Goal: Task Accomplishment & Management: Complete application form

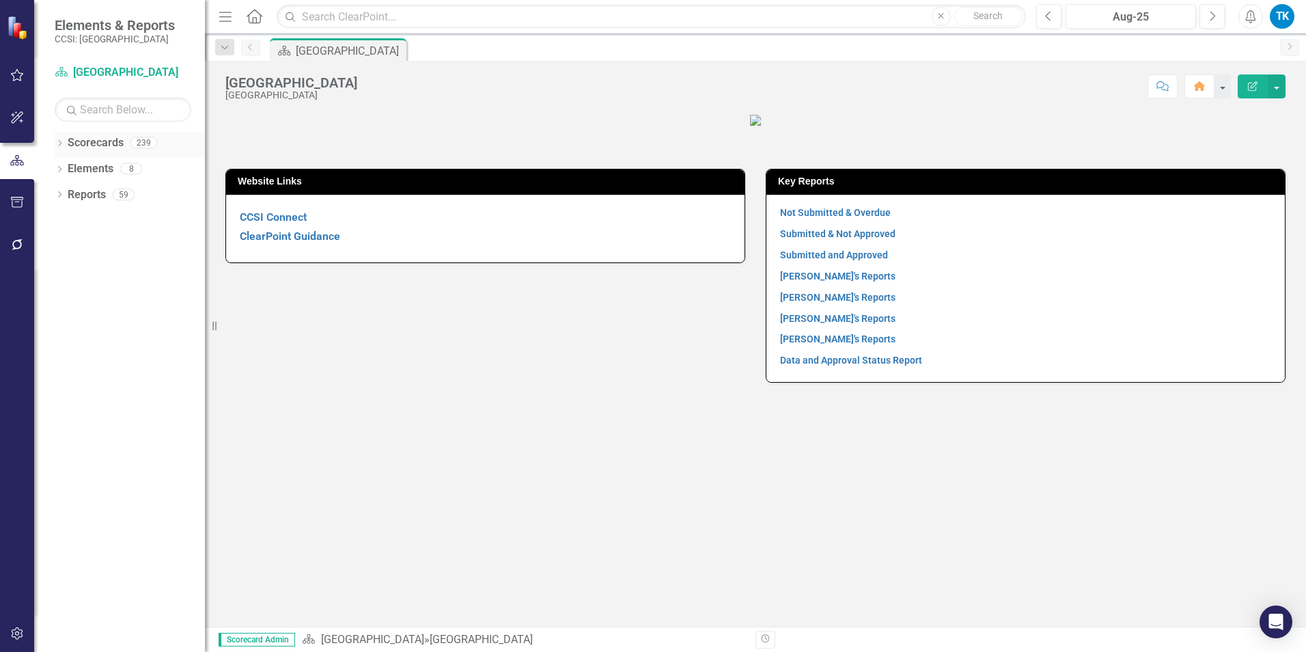
click at [72, 141] on link "Scorecards" at bounding box center [96, 143] width 56 height 16
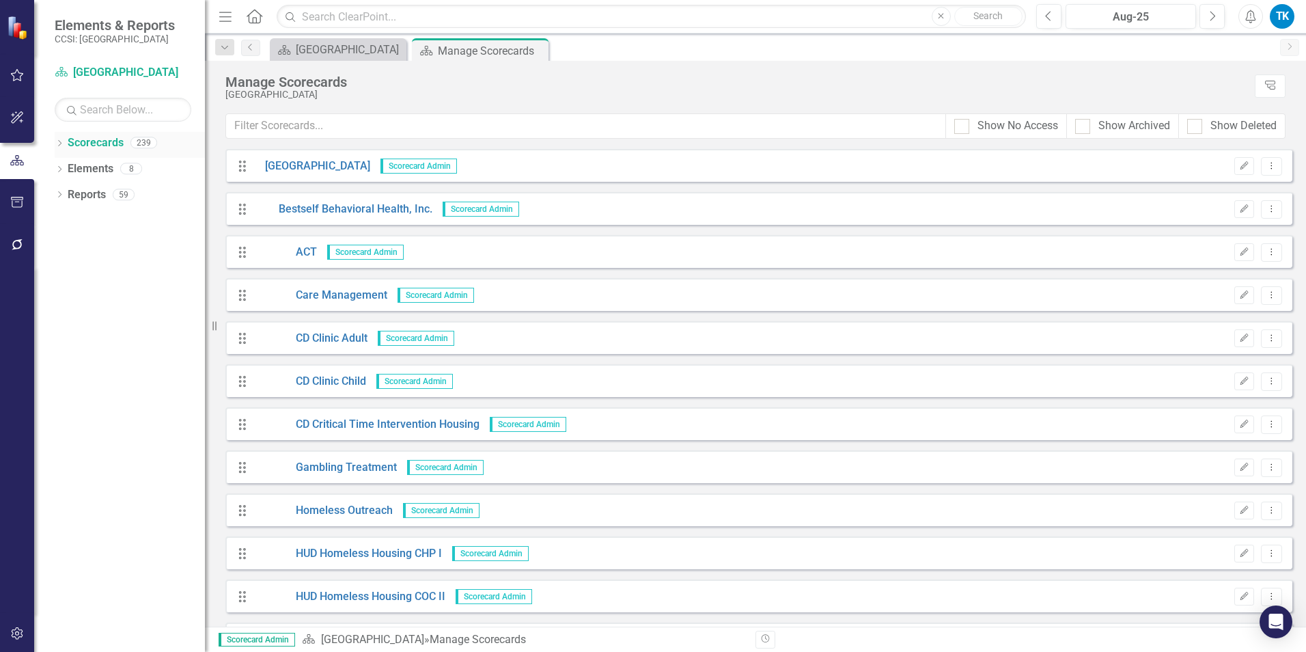
click at [59, 143] on icon "Dropdown" at bounding box center [60, 145] width 10 height 8
click at [67, 167] on icon "Dropdown" at bounding box center [66, 168] width 10 height 8
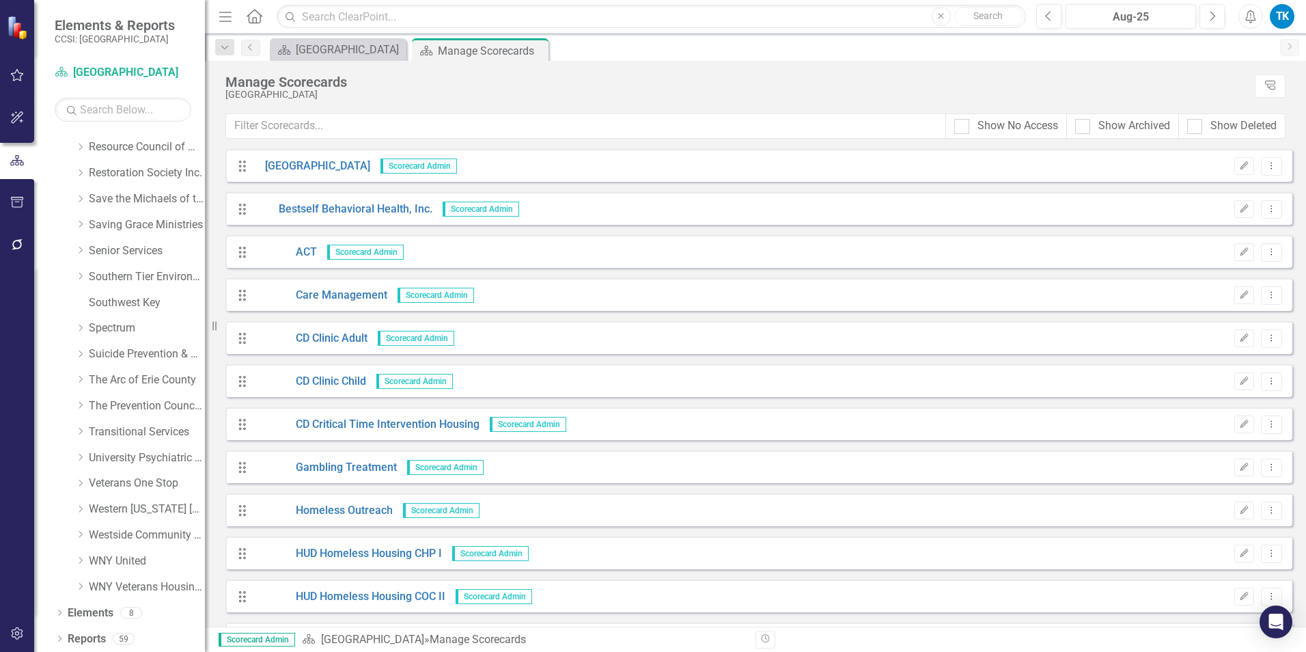
scroll to position [747, 0]
drag, startPoint x: 81, startPoint y: 275, endPoint x: 109, endPoint y: 278, distance: 28.2
click at [81, 275] on icon "Dropdown" at bounding box center [80, 275] width 10 height 8
click at [137, 271] on link "Southern Tier Environments for Living" at bounding box center [147, 276] width 116 height 16
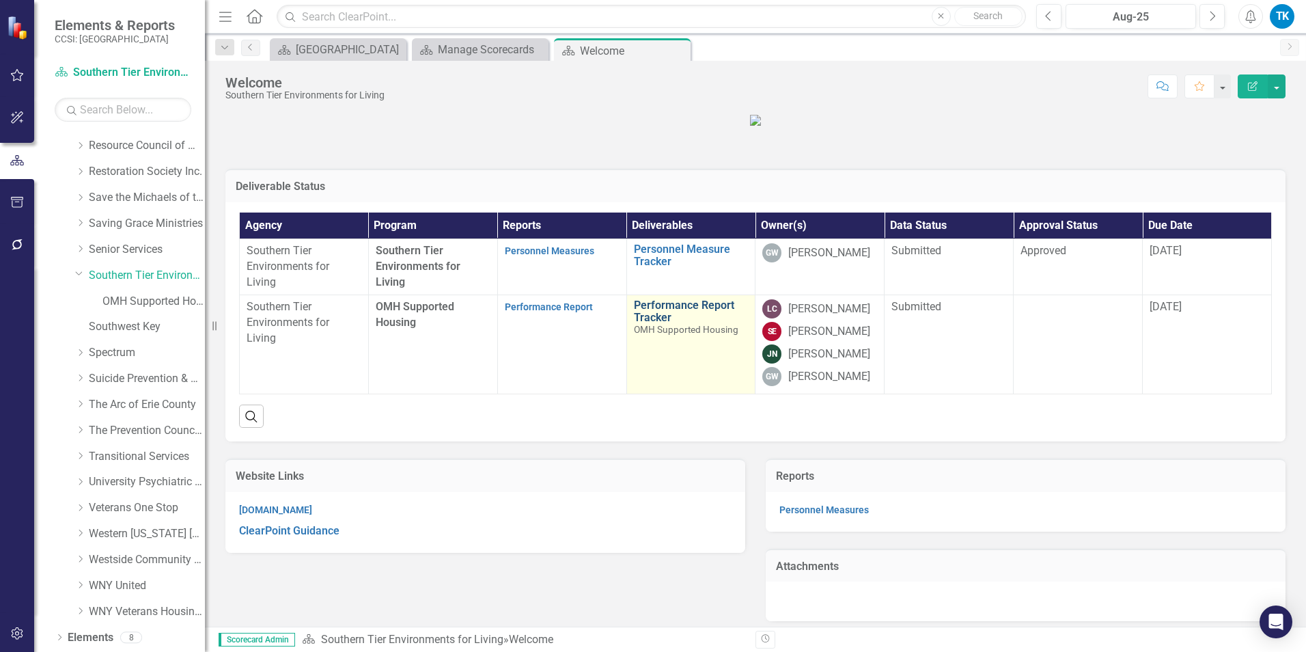
click at [668, 323] on link "Performance Report Tracker" at bounding box center [691, 311] width 115 height 24
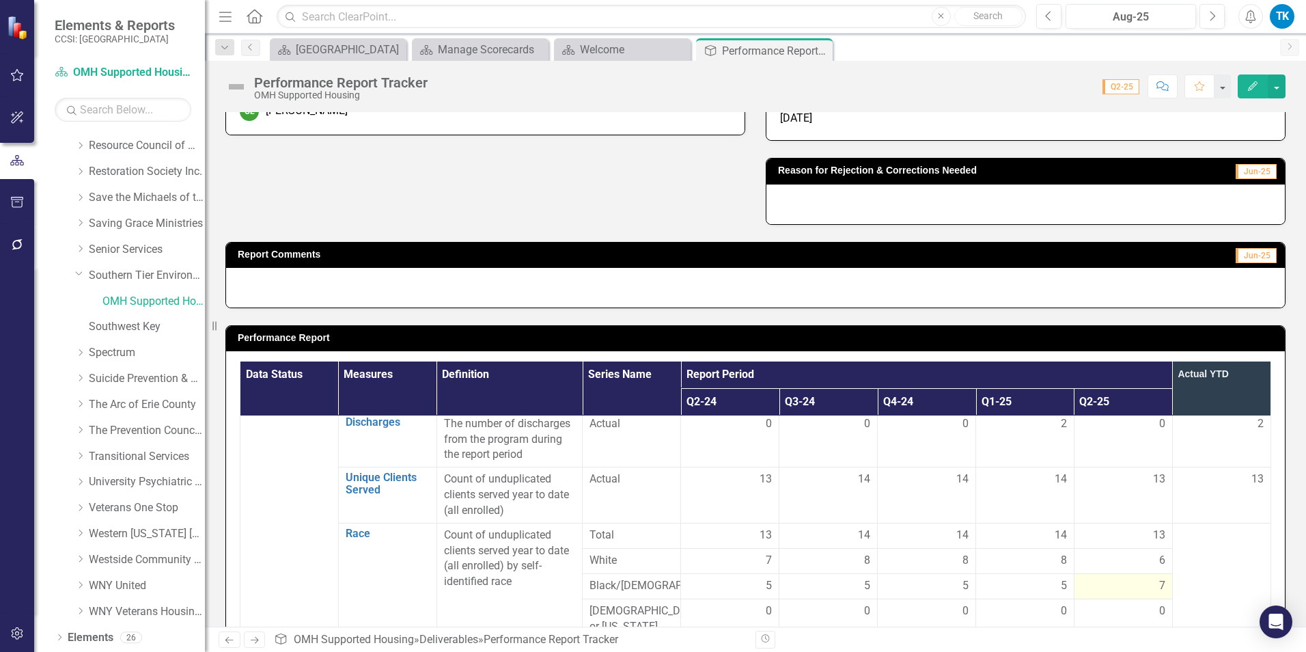
scroll to position [137, 0]
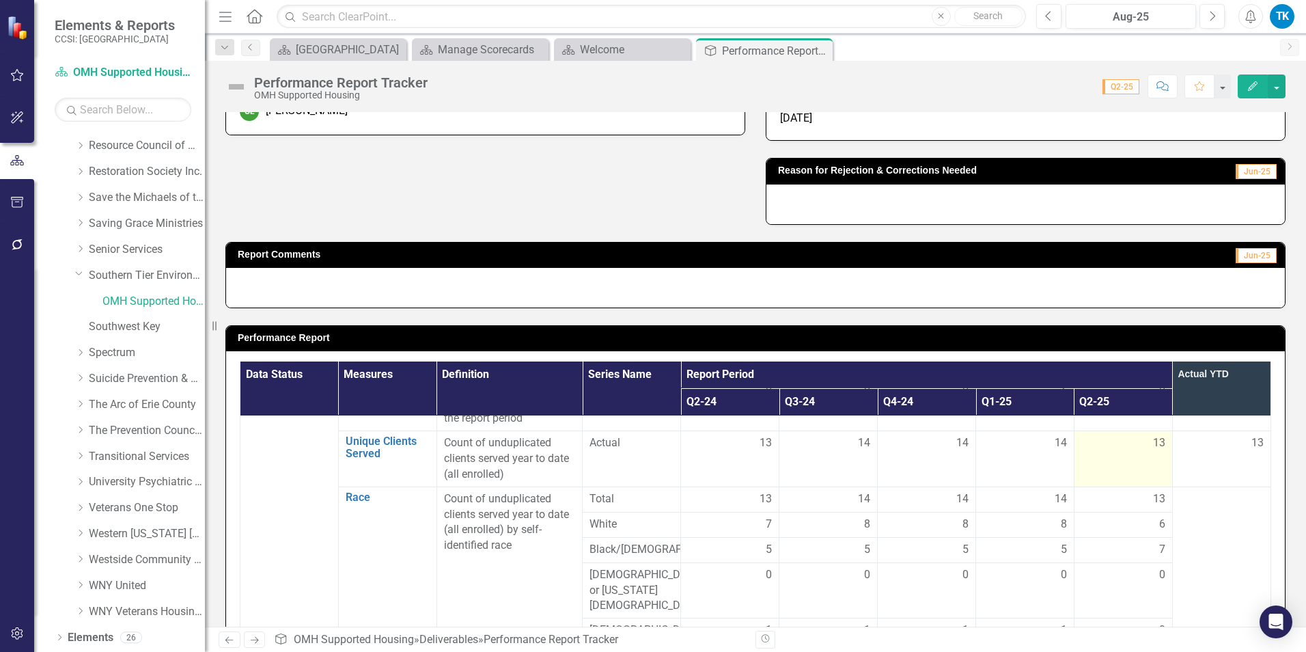
click at [978, 437] on div "13" at bounding box center [1123, 443] width 84 height 16
click at [978, 442] on div "13" at bounding box center [1123, 443] width 84 height 16
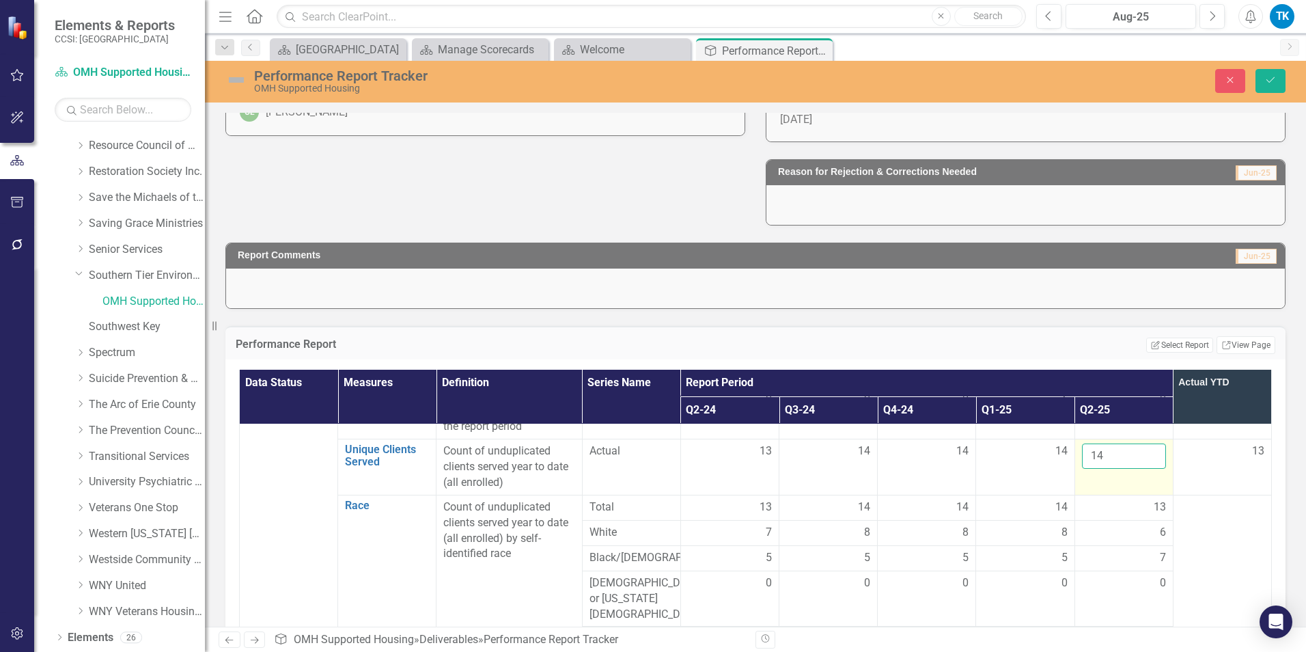
click at [978, 452] on input "14" at bounding box center [1124, 455] width 84 height 25
type input "15"
click at [978, 452] on input "15" at bounding box center [1124, 455] width 84 height 25
click at [978, 528] on div "6" at bounding box center [1124, 533] width 84 height 16
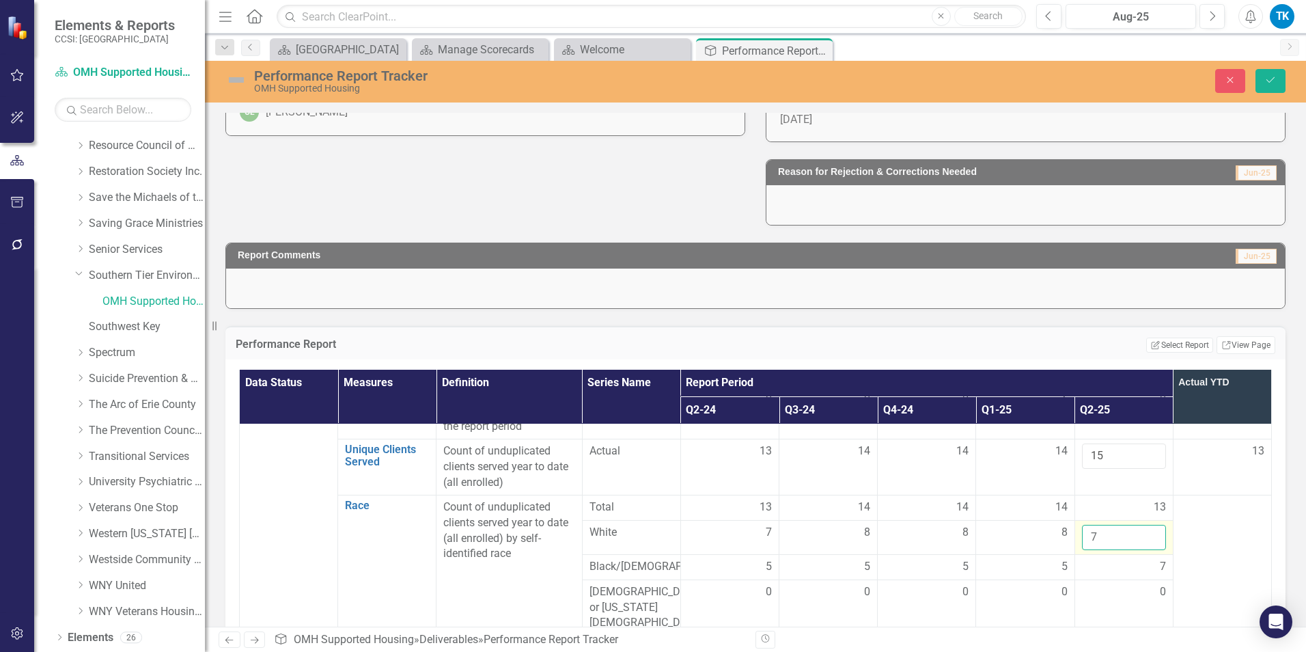
click at [978, 528] on input "7" at bounding box center [1124, 537] width 84 height 25
type input "8"
click at [978, 528] on input "8" at bounding box center [1124, 537] width 84 height 25
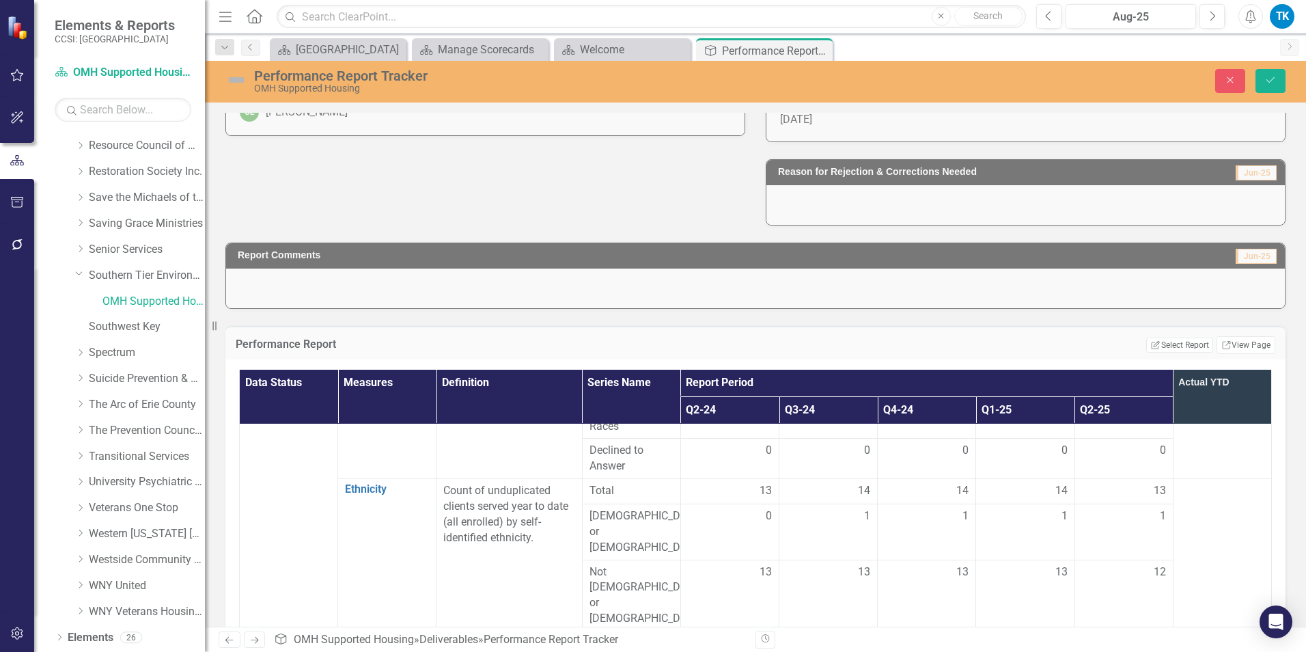
scroll to position [478, 0]
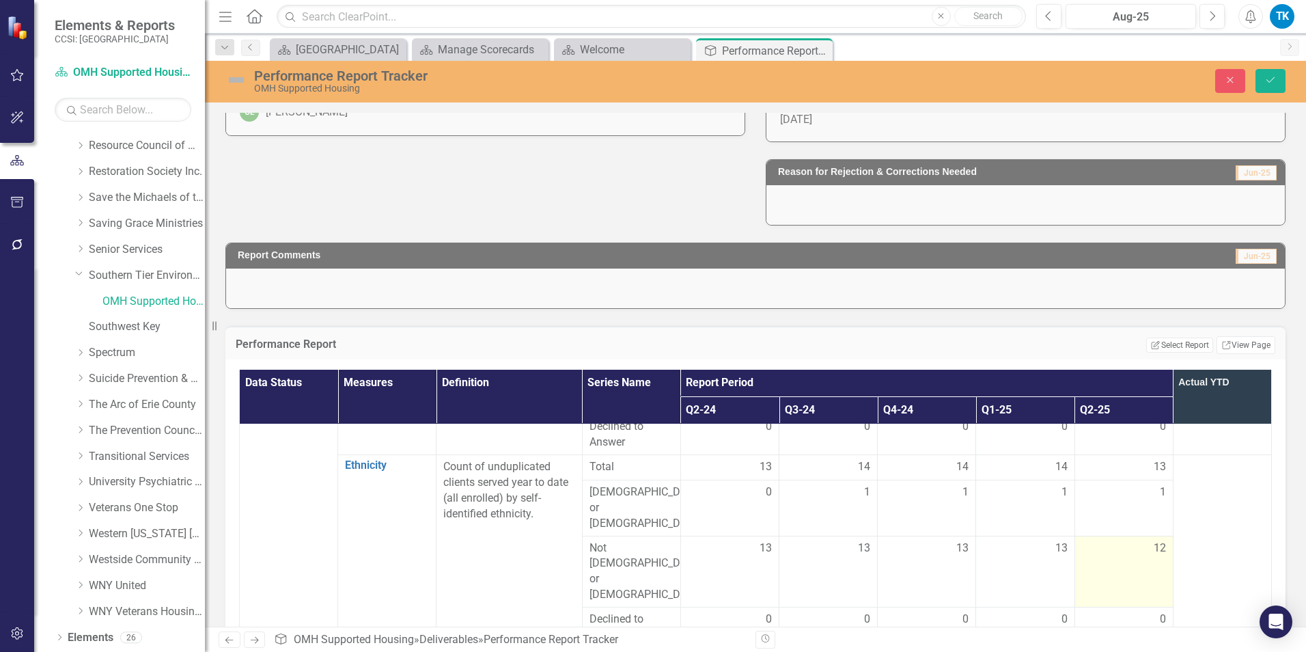
click at [978, 528] on span "12" at bounding box center [1160, 548] width 12 height 16
click at [978, 528] on input "13" at bounding box center [1124, 552] width 84 height 25
click at [978, 528] on div "13" at bounding box center [1124, 660] width 84 height 16
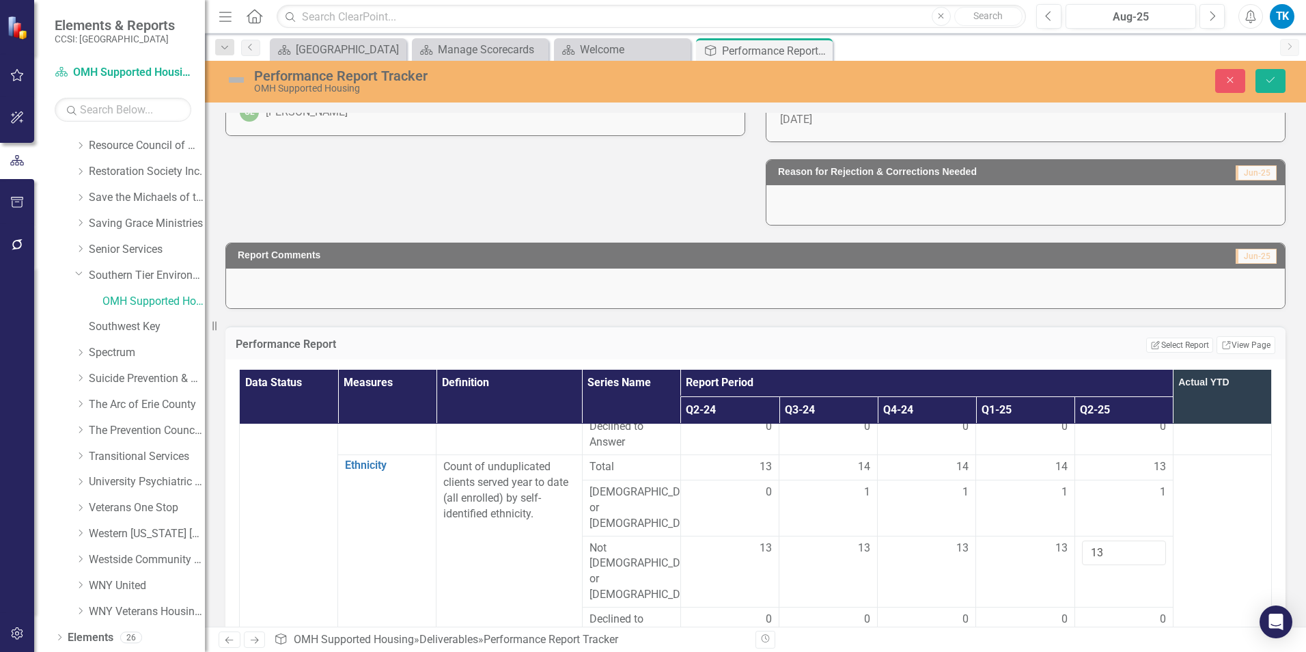
click at [978, 528] on div "13" at bounding box center [1124, 660] width 84 height 16
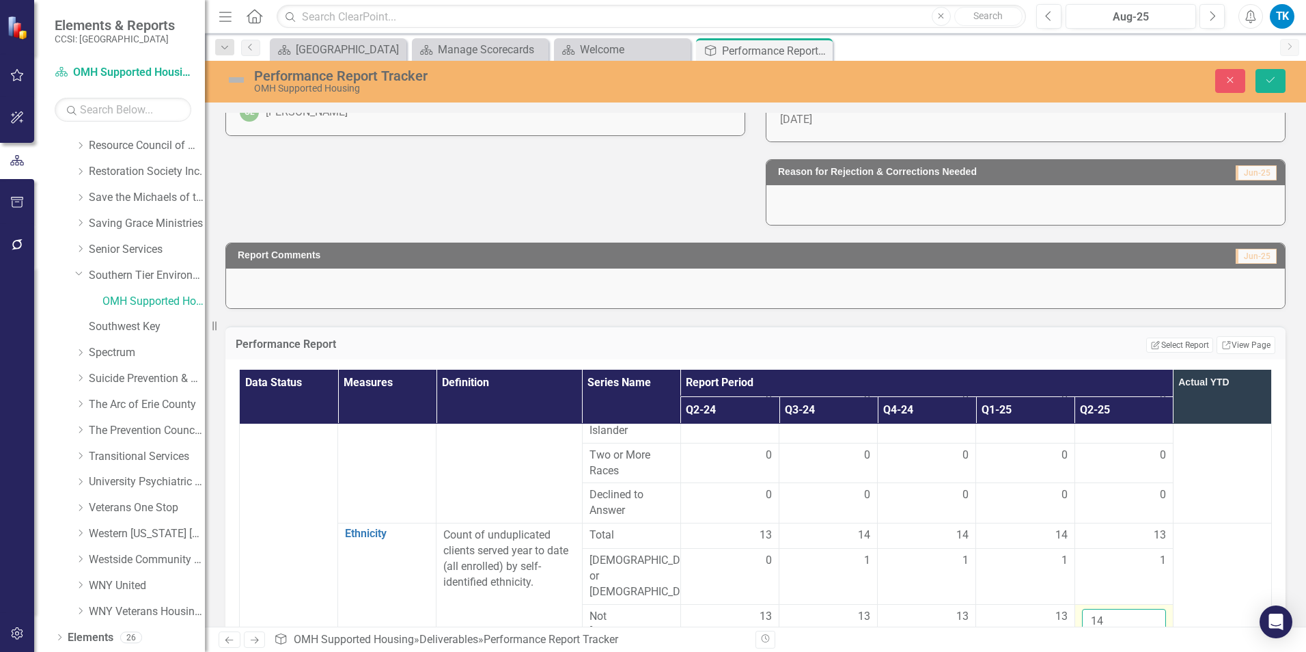
type input "14"
click at [978, 528] on input "14" at bounding box center [1124, 621] width 84 height 25
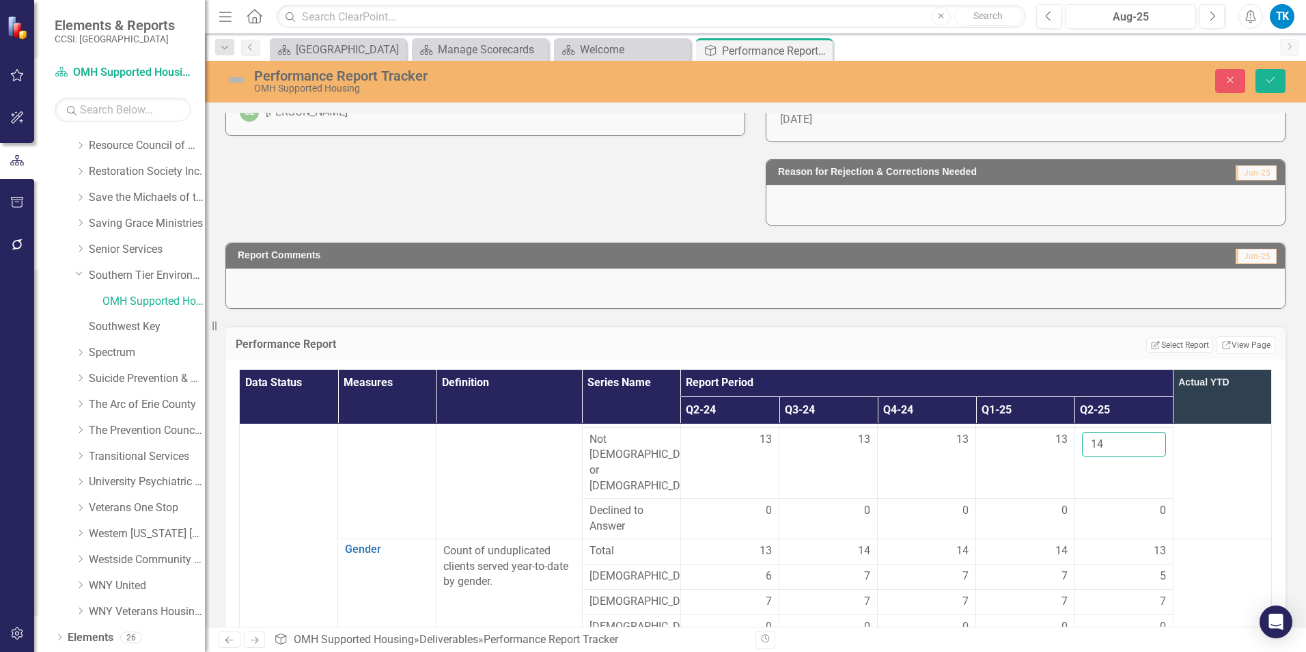
scroll to position [615, 0]
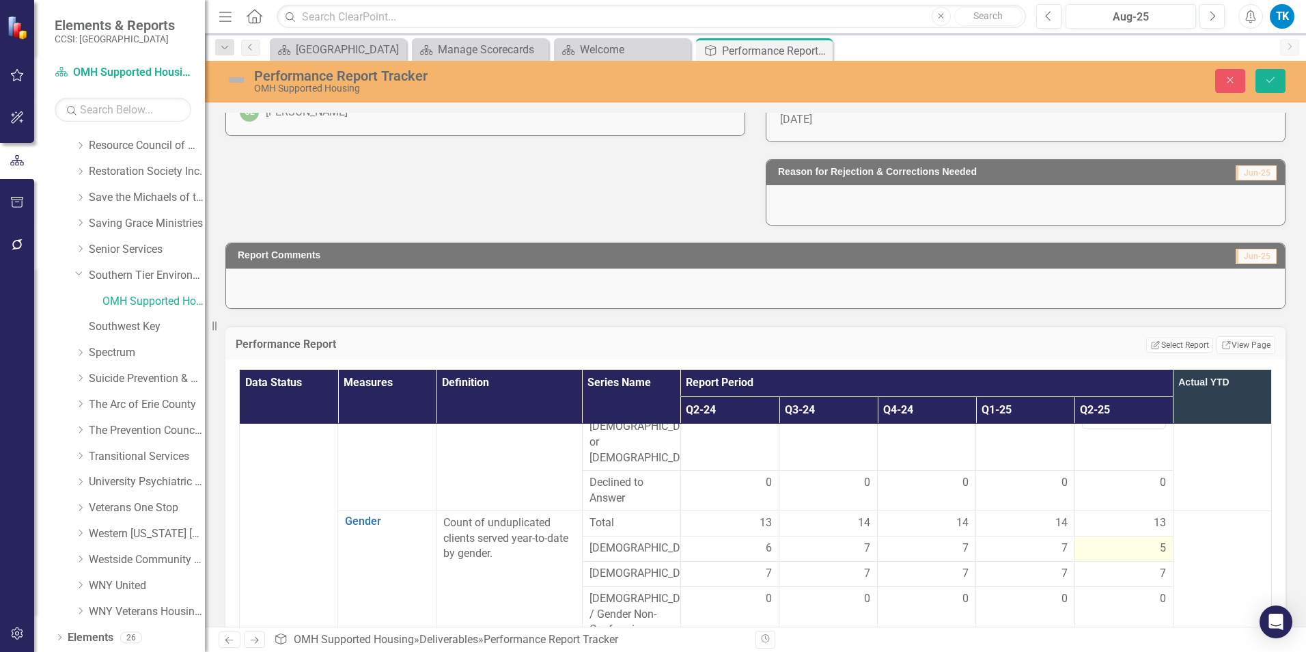
click at [978, 528] on div "5" at bounding box center [1124, 548] width 84 height 16
click at [978, 528] on input "6" at bounding box center [1124, 552] width 84 height 25
type input "7"
click at [978, 528] on input "7" at bounding box center [1124, 552] width 84 height 25
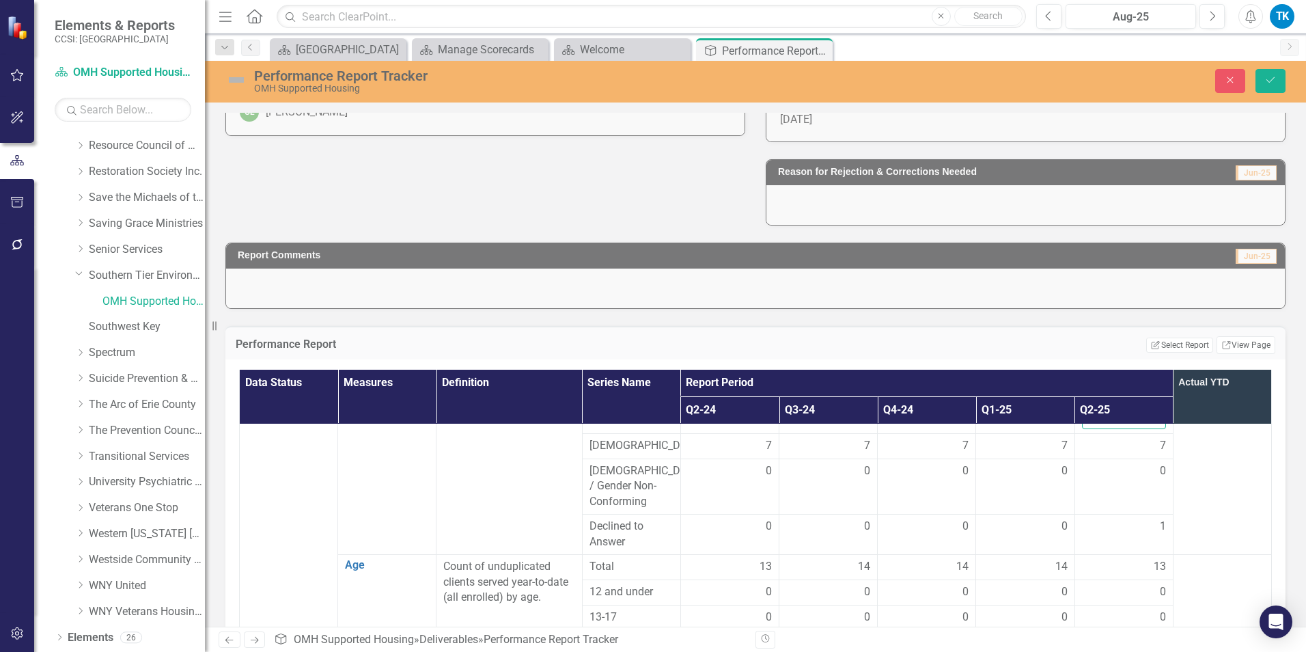
scroll to position [820, 0]
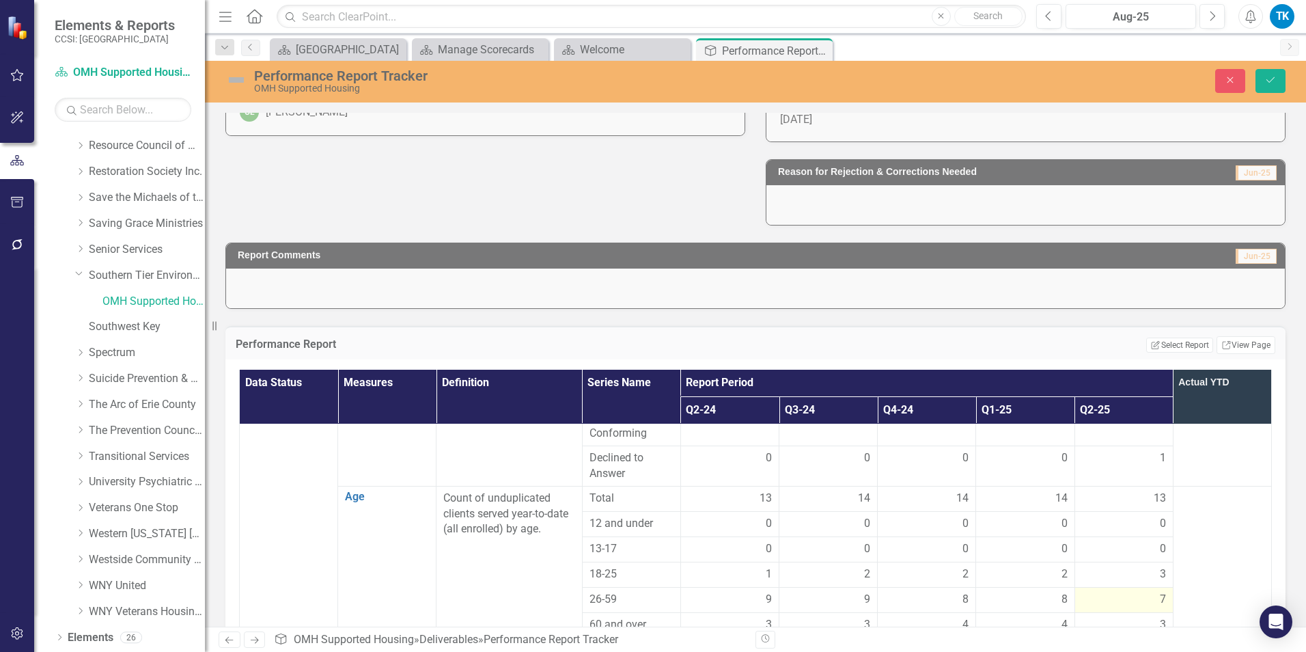
click at [978, 528] on div "7" at bounding box center [1124, 600] width 84 height 16
type input "8"
click at [978, 528] on input "8" at bounding box center [1124, 604] width 84 height 25
click at [978, 528] on div "3" at bounding box center [1124, 634] width 84 height 16
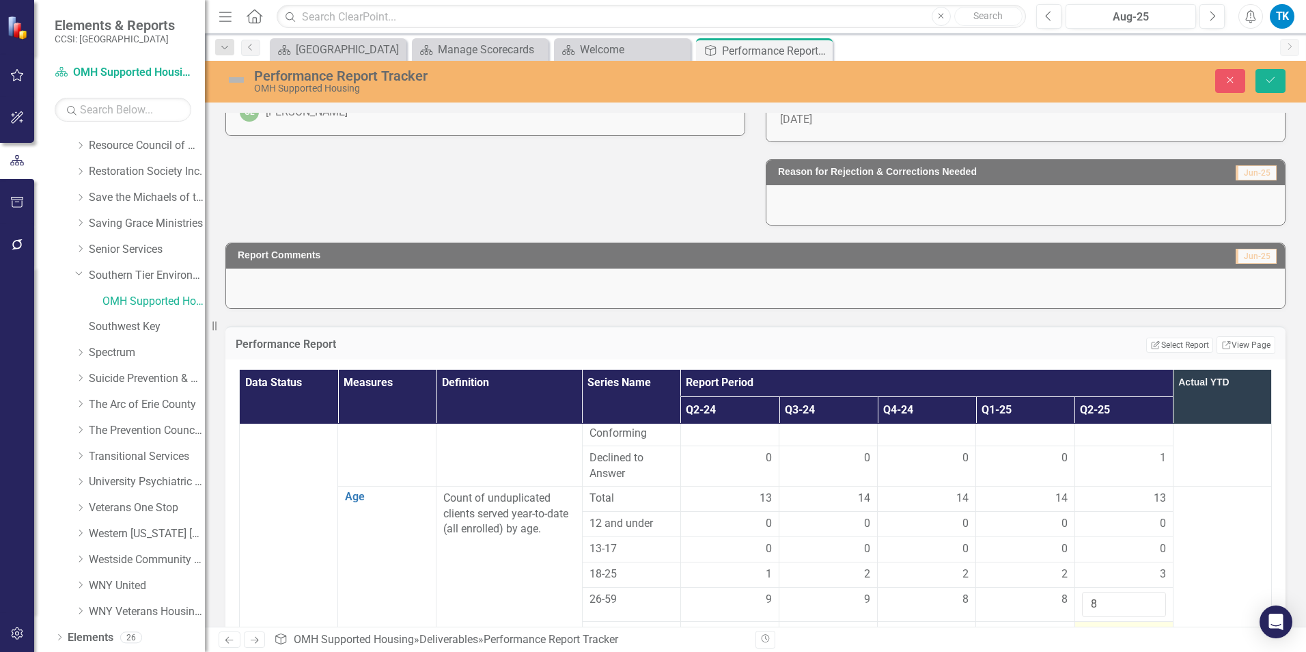
click at [978, 528] on div "3" at bounding box center [1124, 634] width 84 height 16
type input "4"
click at [978, 528] on input "4" at bounding box center [1124, 638] width 84 height 25
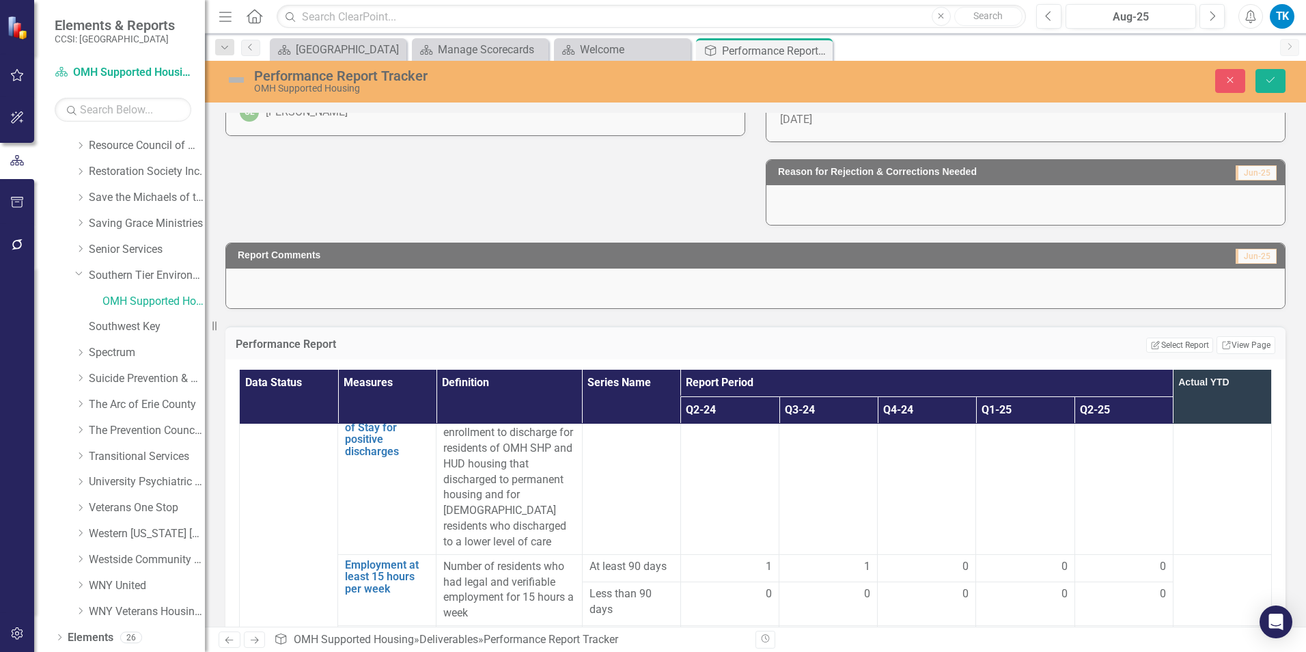
scroll to position [2041, 0]
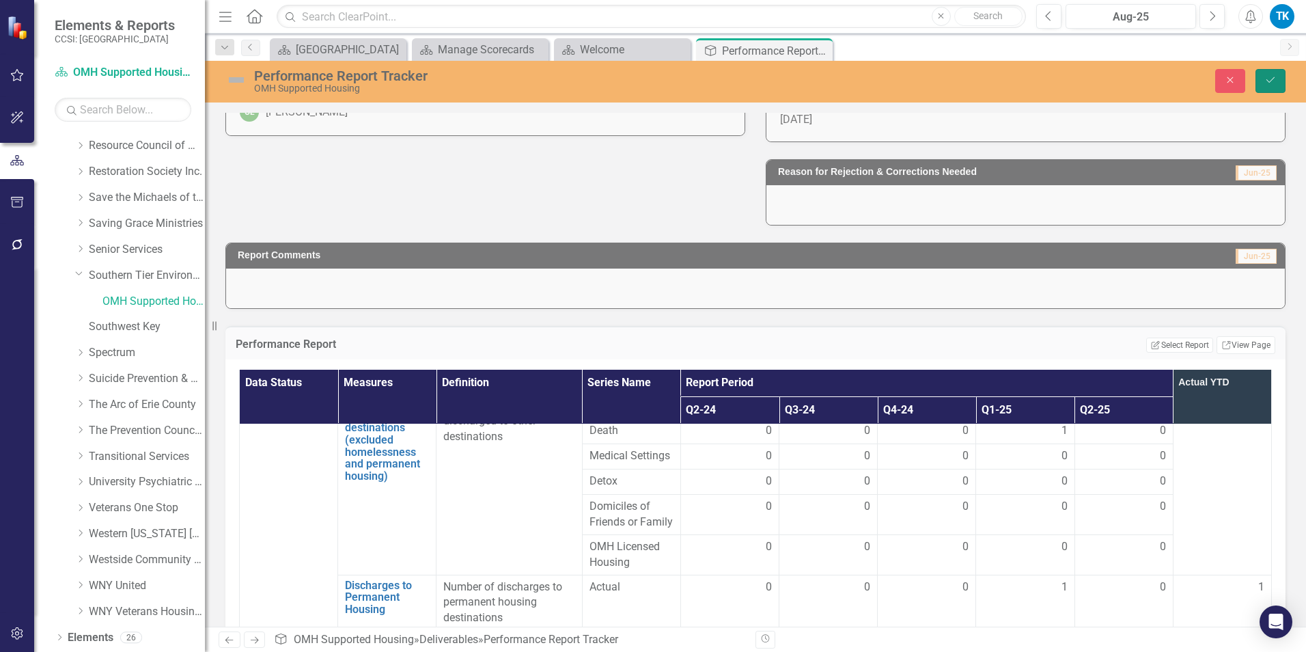
click at [978, 79] on icon "Save" at bounding box center [1271, 80] width 12 height 10
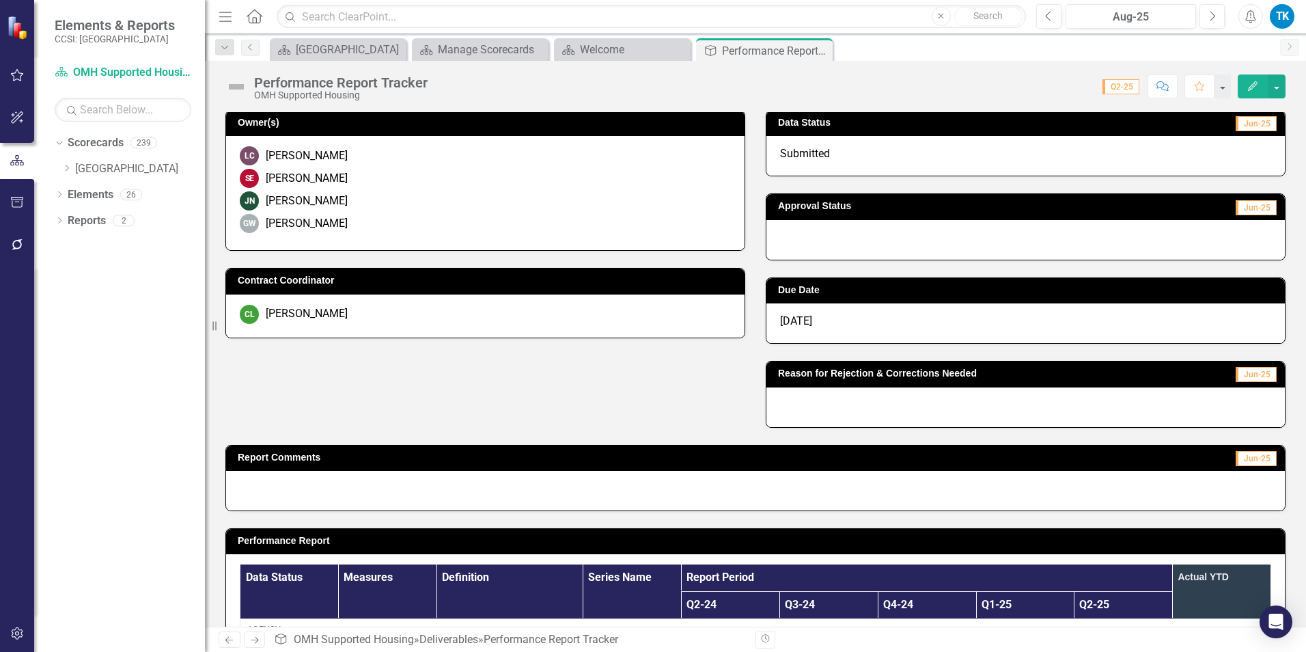
scroll to position [0, 0]
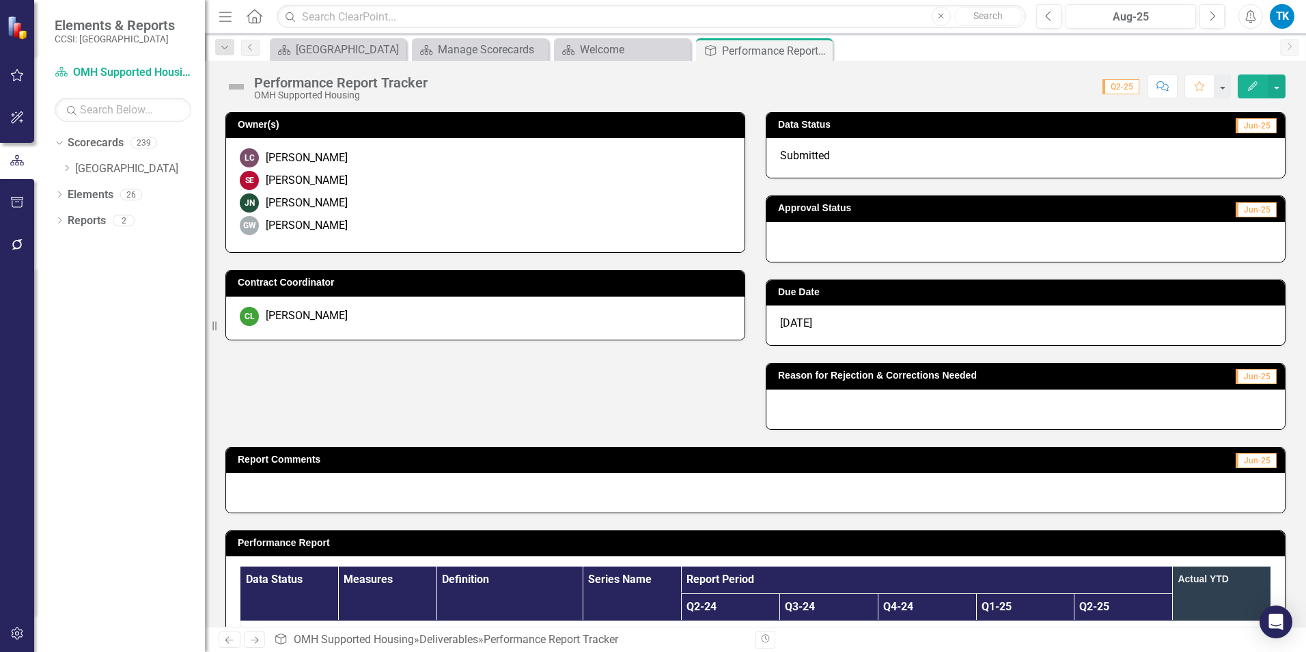
click at [817, 235] on div at bounding box center [1025, 242] width 519 height 40
click at [816, 235] on div at bounding box center [1025, 242] width 519 height 40
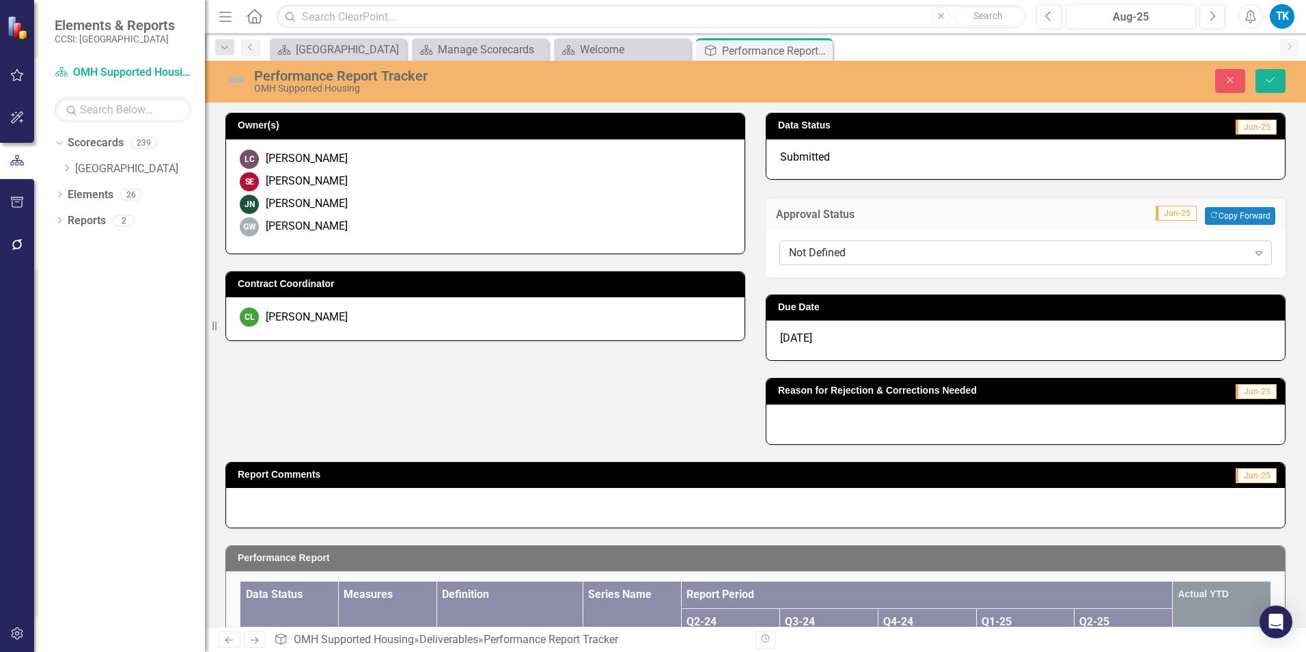
click at [792, 251] on div "Not Defined" at bounding box center [1018, 253] width 459 height 16
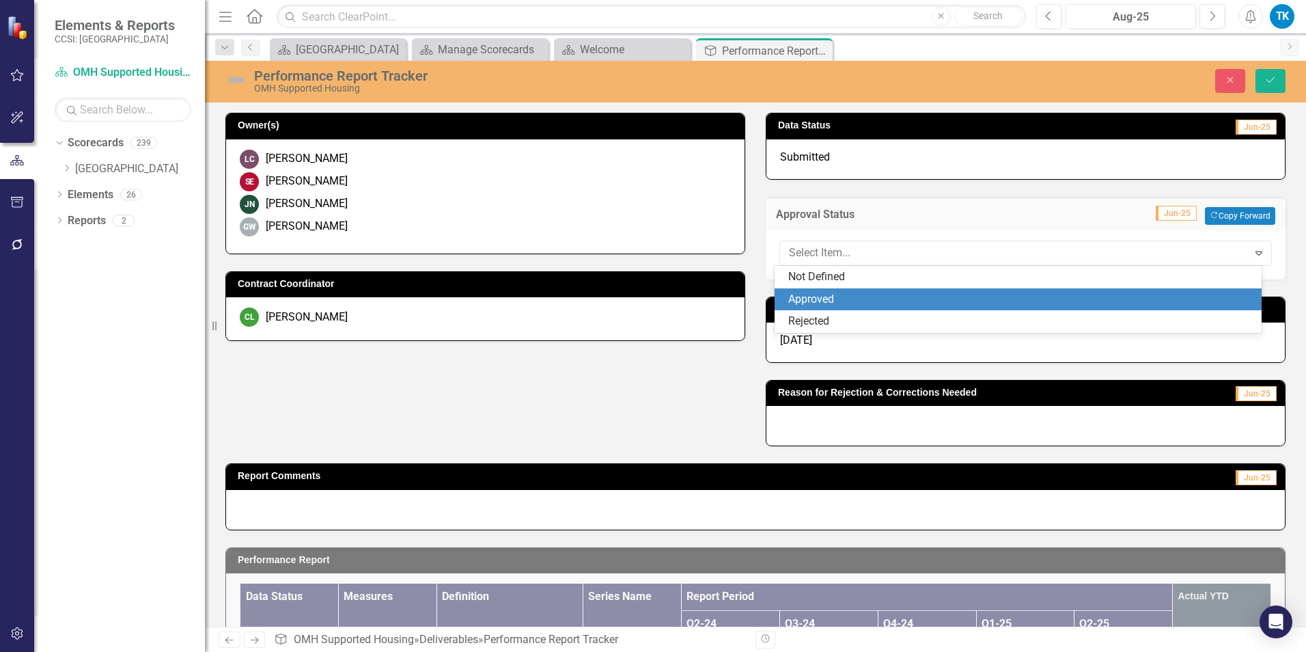
click at [843, 305] on div "Approved" at bounding box center [1021, 300] width 466 height 16
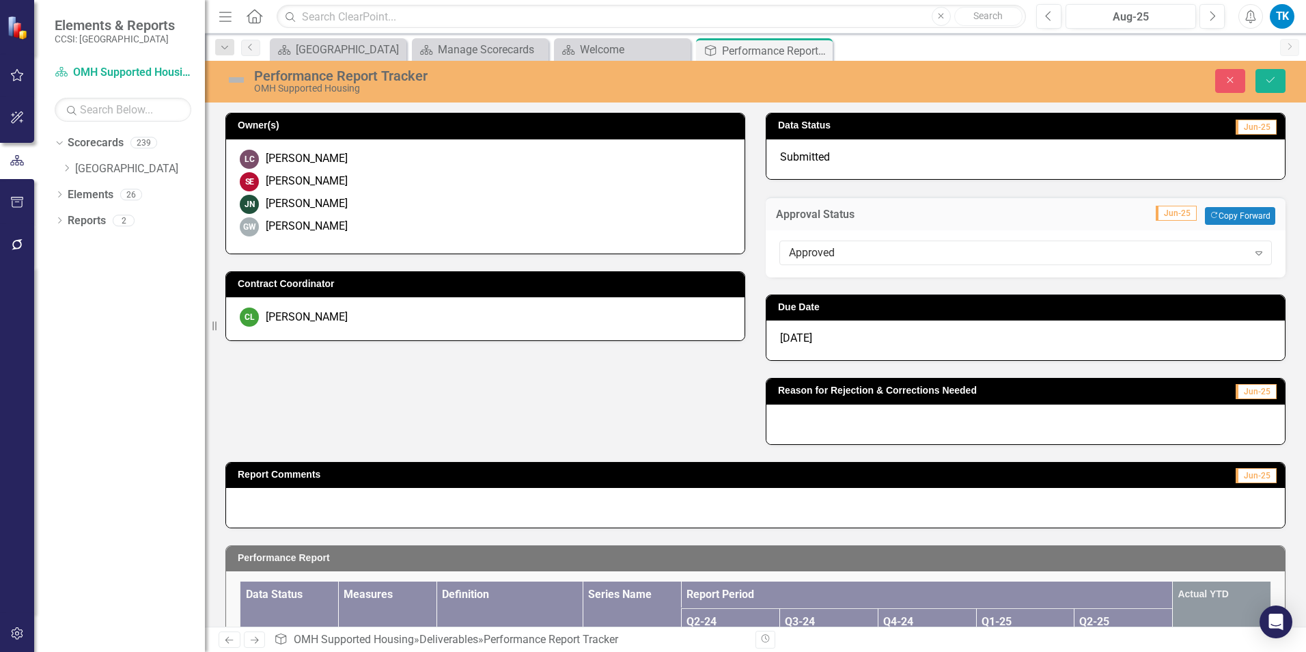
click at [794, 338] on span "[DATE]" at bounding box center [796, 337] width 32 height 13
click at [819, 337] on div "[DATE]" at bounding box center [1025, 340] width 519 height 40
click at [790, 340] on span "[DATE]" at bounding box center [796, 337] width 32 height 13
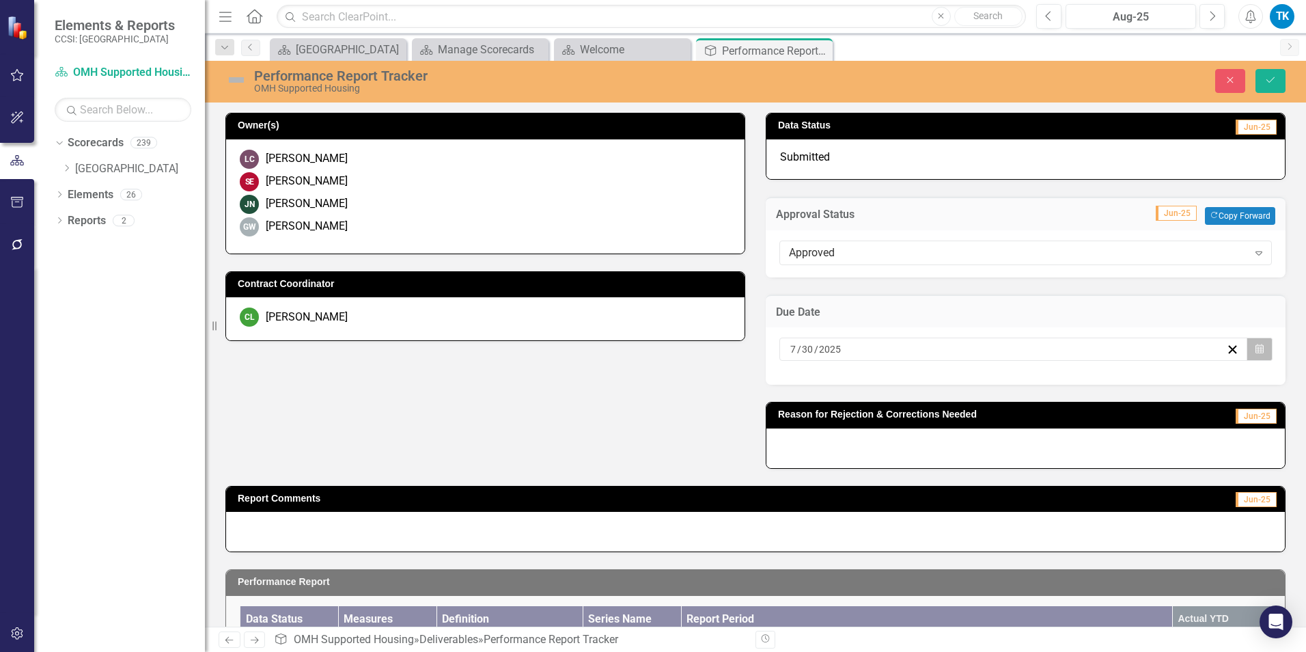
click at [978, 345] on icon "Calendar" at bounding box center [1260, 349] width 8 height 10
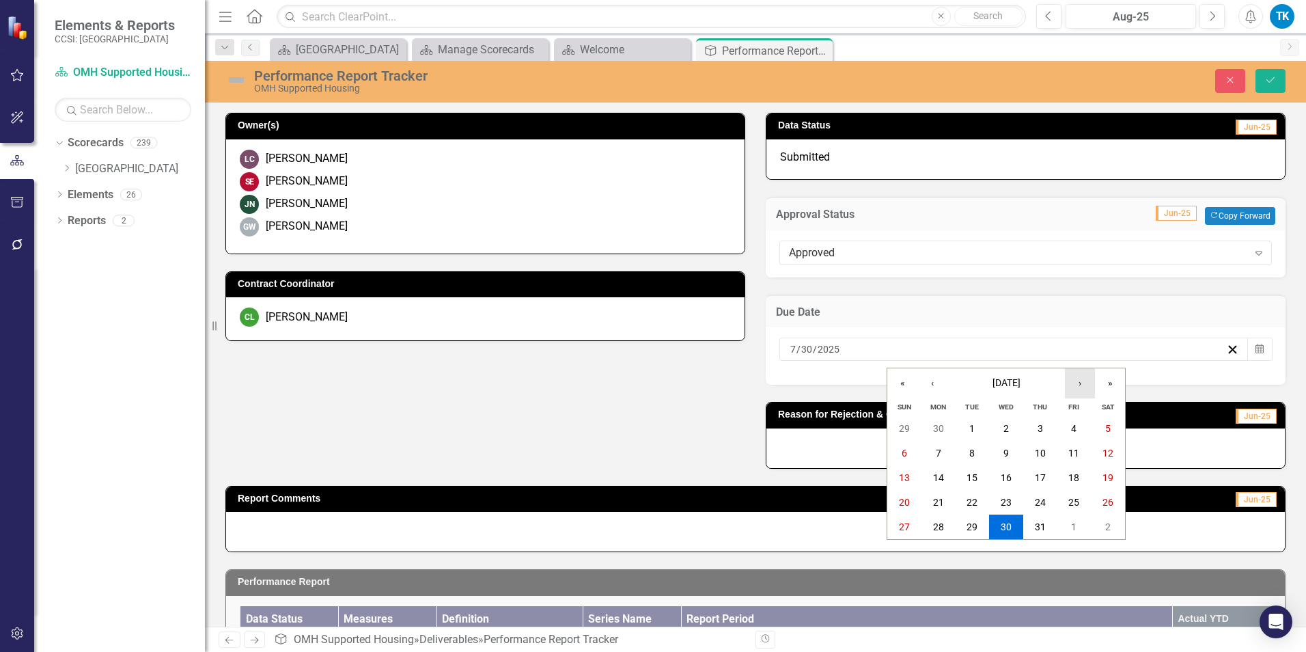
click at [978, 382] on button "›" at bounding box center [1080, 383] width 30 height 30
click at [978, 525] on button "30" at bounding box center [1040, 526] width 34 height 25
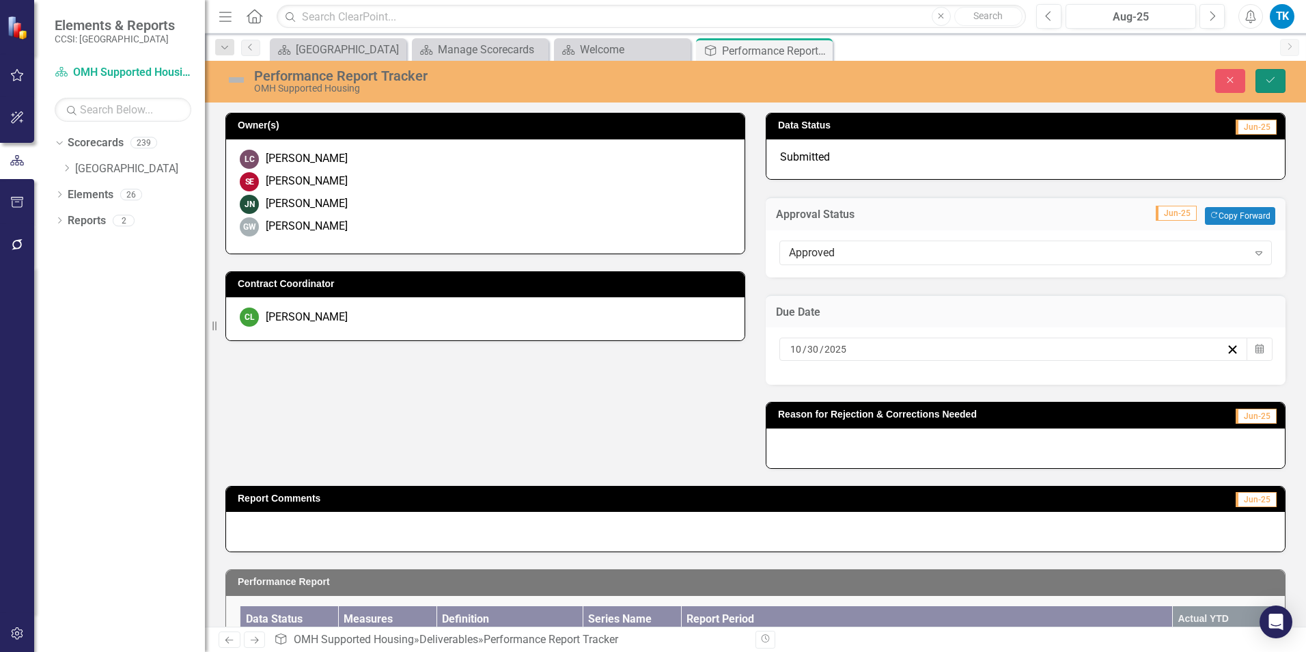
click at [978, 81] on button "Save" at bounding box center [1271, 81] width 30 height 24
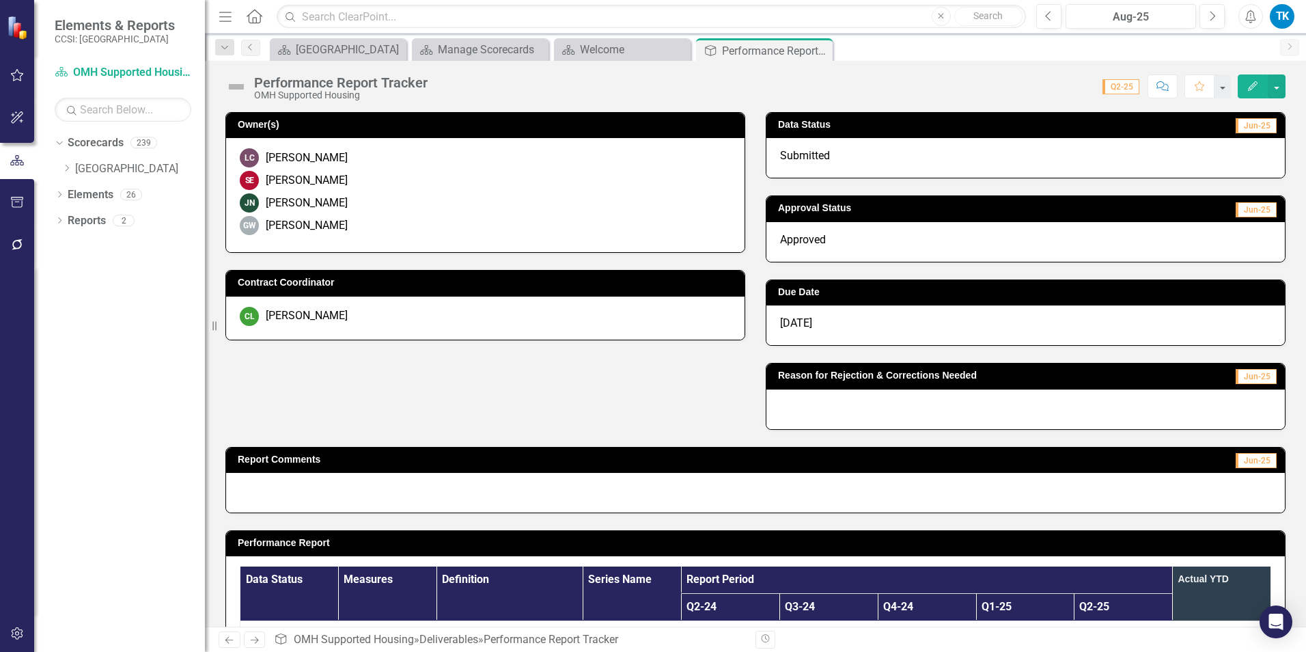
drag, startPoint x: 64, startPoint y: 166, endPoint x: 100, endPoint y: 193, distance: 45.0
click at [64, 166] on icon "Dropdown" at bounding box center [66, 168] width 10 height 8
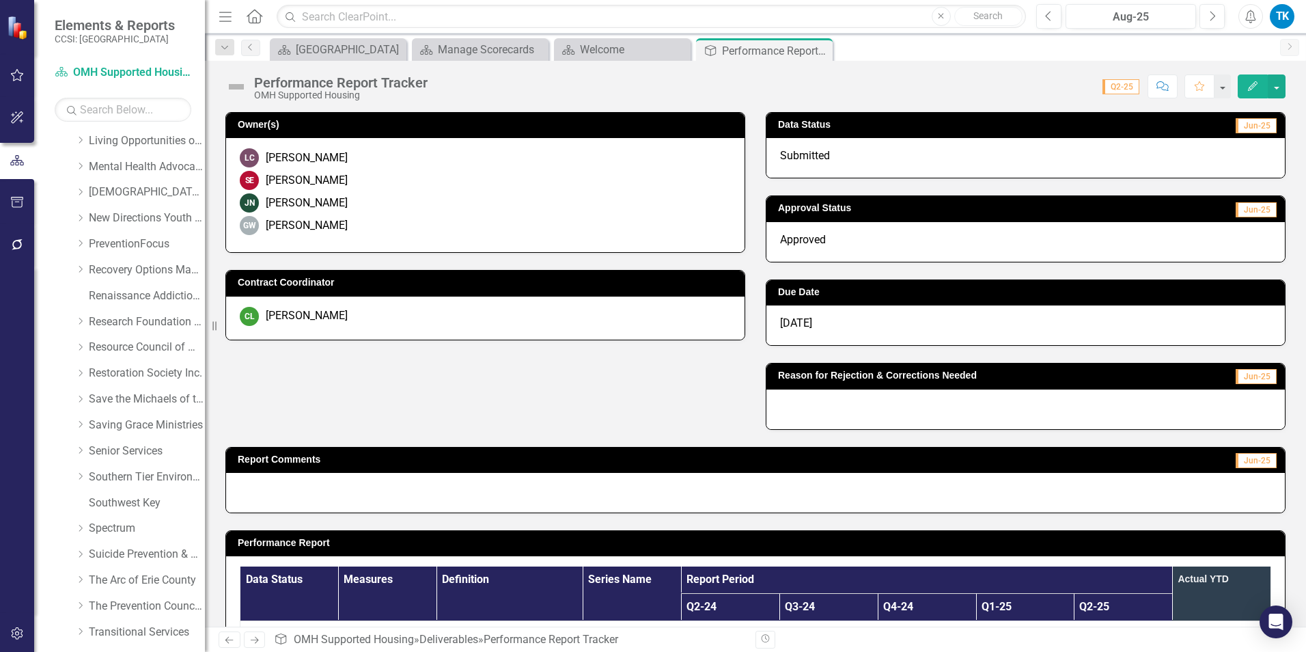
scroll to position [547, 0]
click at [96, 523] on link "Spectrum" at bounding box center [147, 527] width 116 height 16
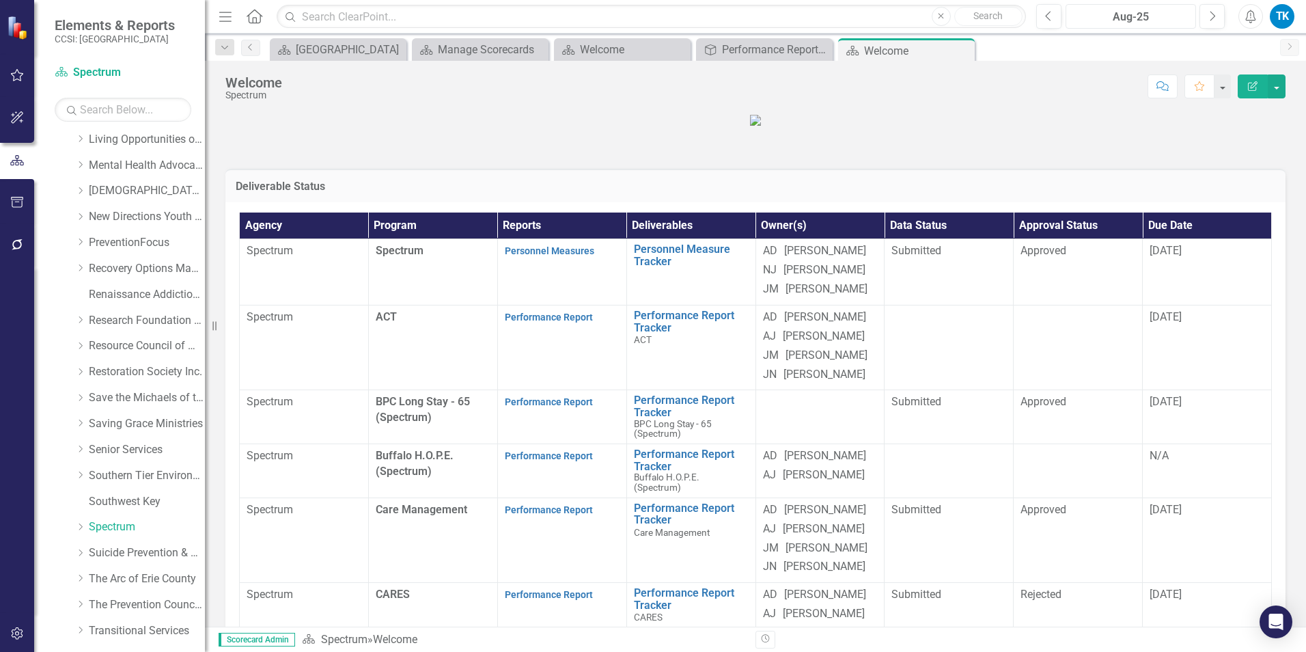
click at [978, 14] on div "Aug-25" at bounding box center [1130, 17] width 121 height 16
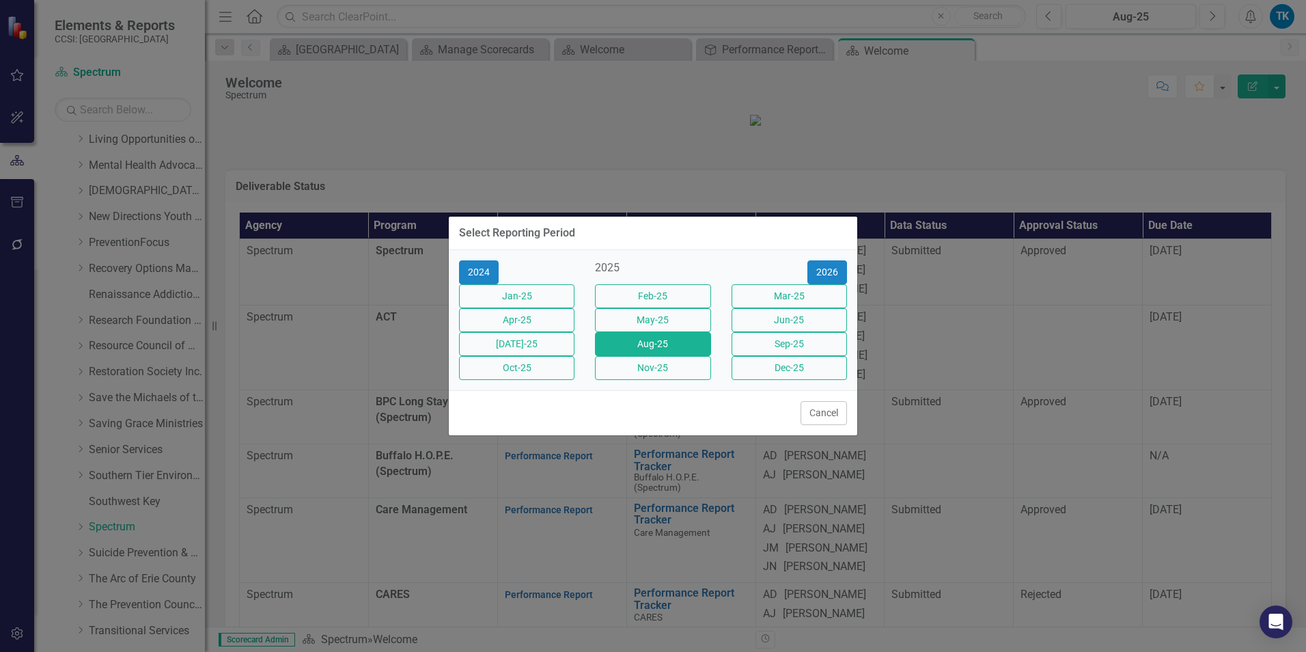
click at [978, 158] on div "Select Reporting Period 2024 2025 [DATE]-25 Feb-25 Mar-25 Apr-25 May-25 Jun-25 …" at bounding box center [653, 326] width 1306 height 652
click at [886, 433] on div "Select Reporting Period 2024 2025 [DATE]-25 Feb-25 Mar-25 Apr-25 May-25 Jun-25 …" at bounding box center [653, 326] width 1306 height 652
click at [814, 425] on button "Cancel" at bounding box center [824, 413] width 46 height 24
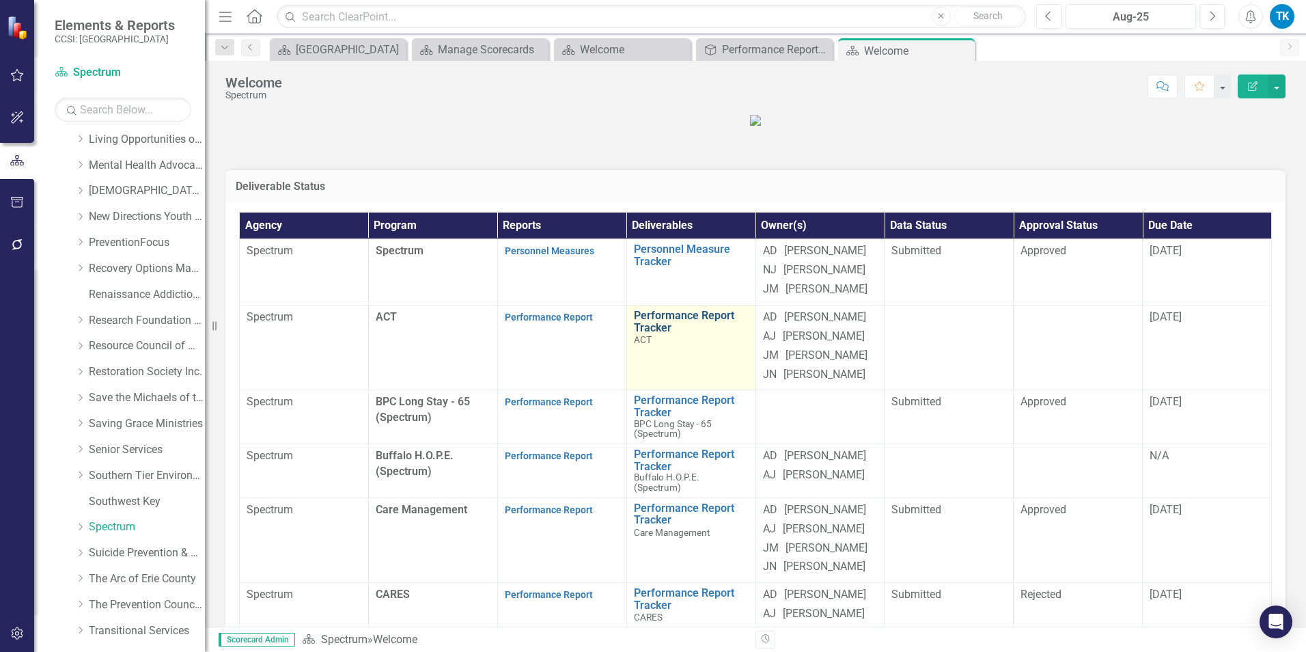
click at [646, 333] on link "Performance Report Tracker" at bounding box center [691, 321] width 115 height 24
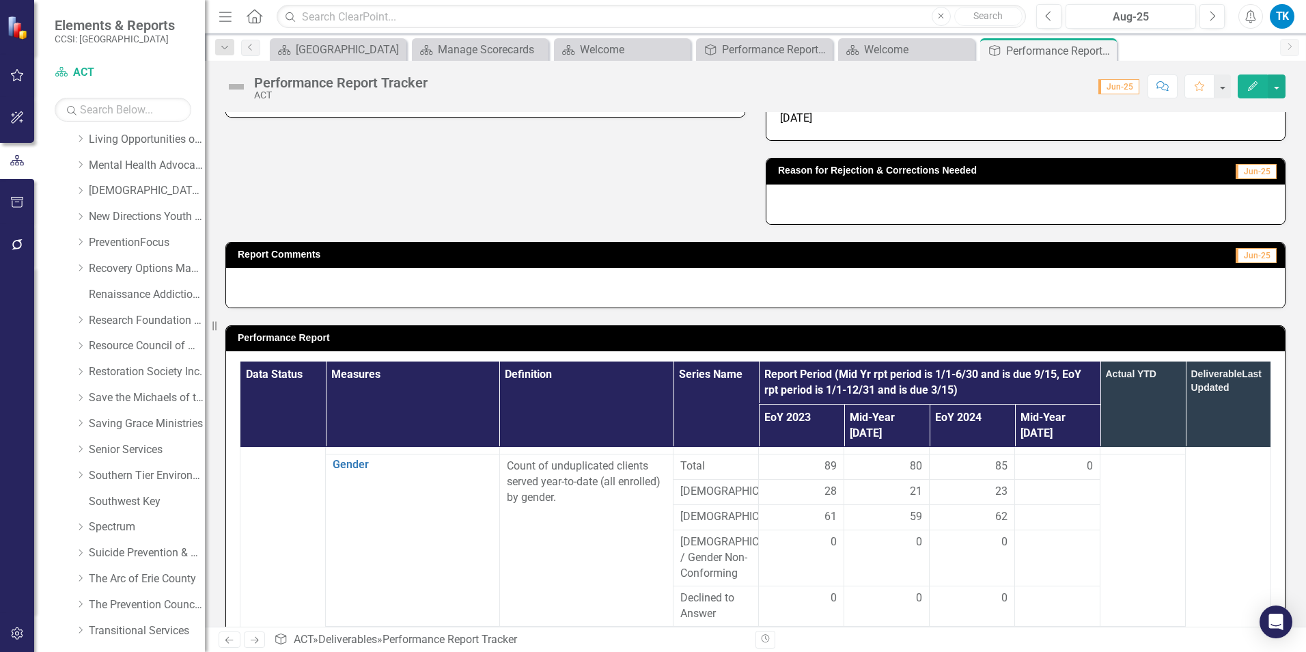
scroll to position [547, 0]
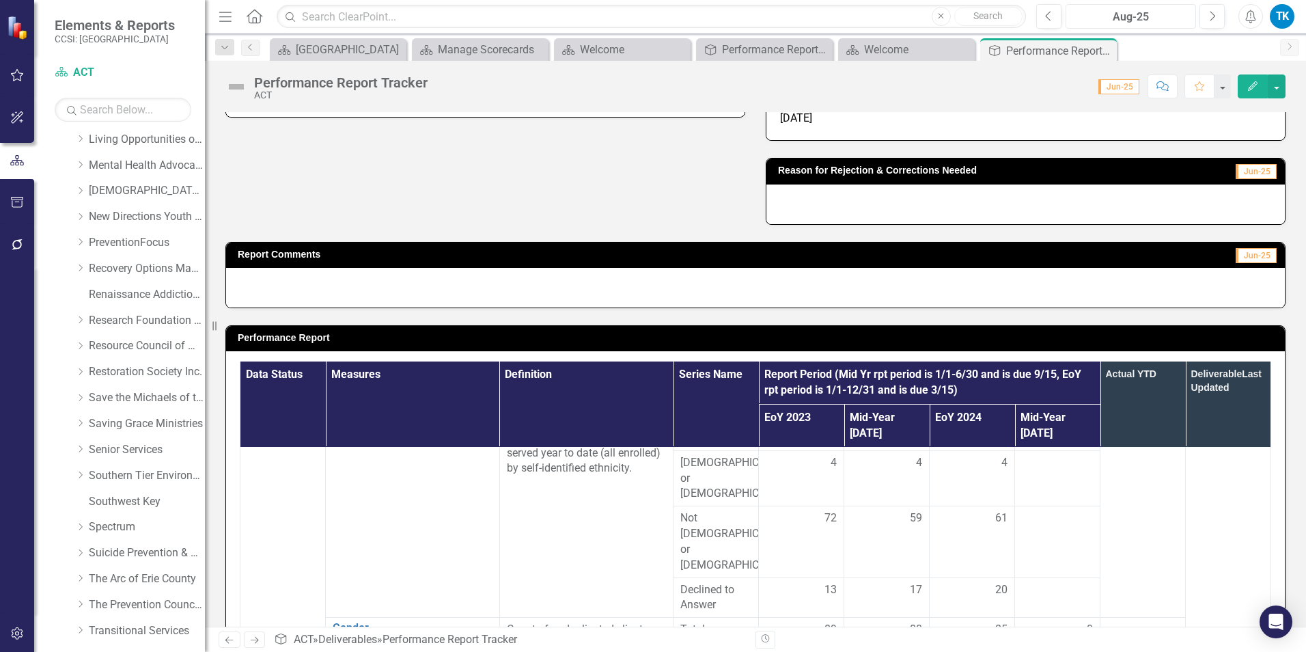
click at [978, 13] on div "Aug-25" at bounding box center [1130, 17] width 121 height 16
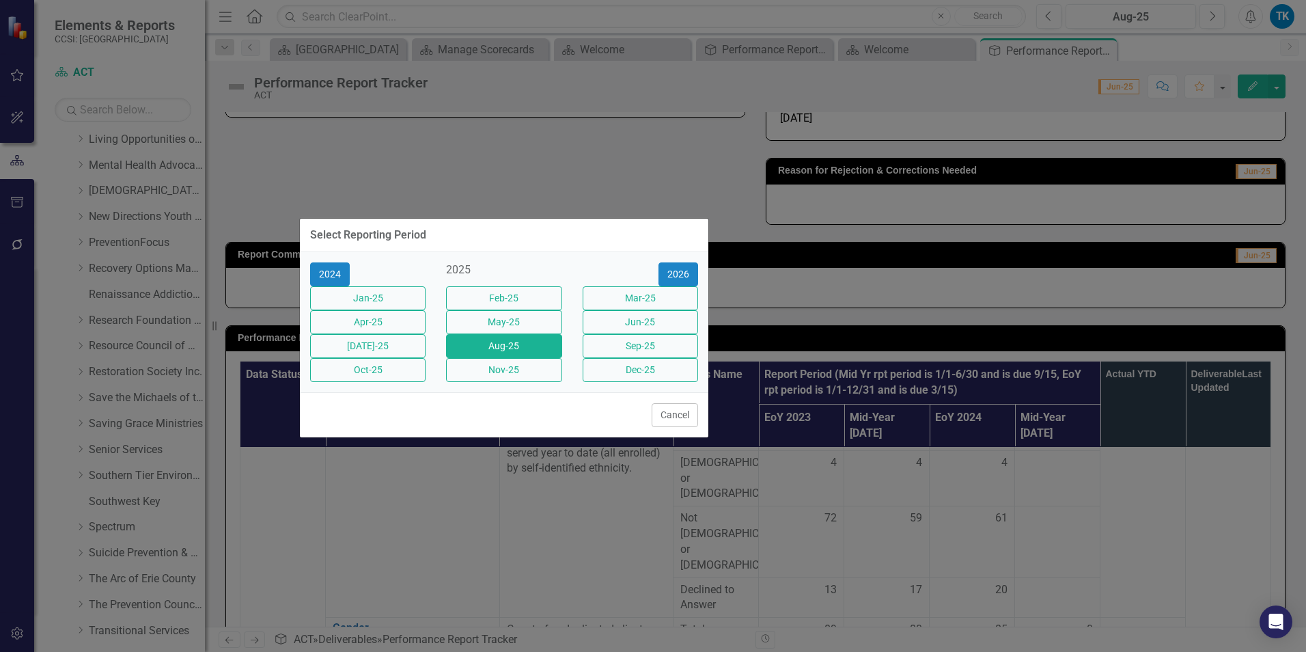
drag, startPoint x: 718, startPoint y: 219, endPoint x: 570, endPoint y: 221, distance: 147.6
click at [570, 221] on div "Select Reporting Period" at bounding box center [504, 235] width 409 height 33
click at [623, 290] on button "Mar-25" at bounding box center [640, 298] width 115 height 24
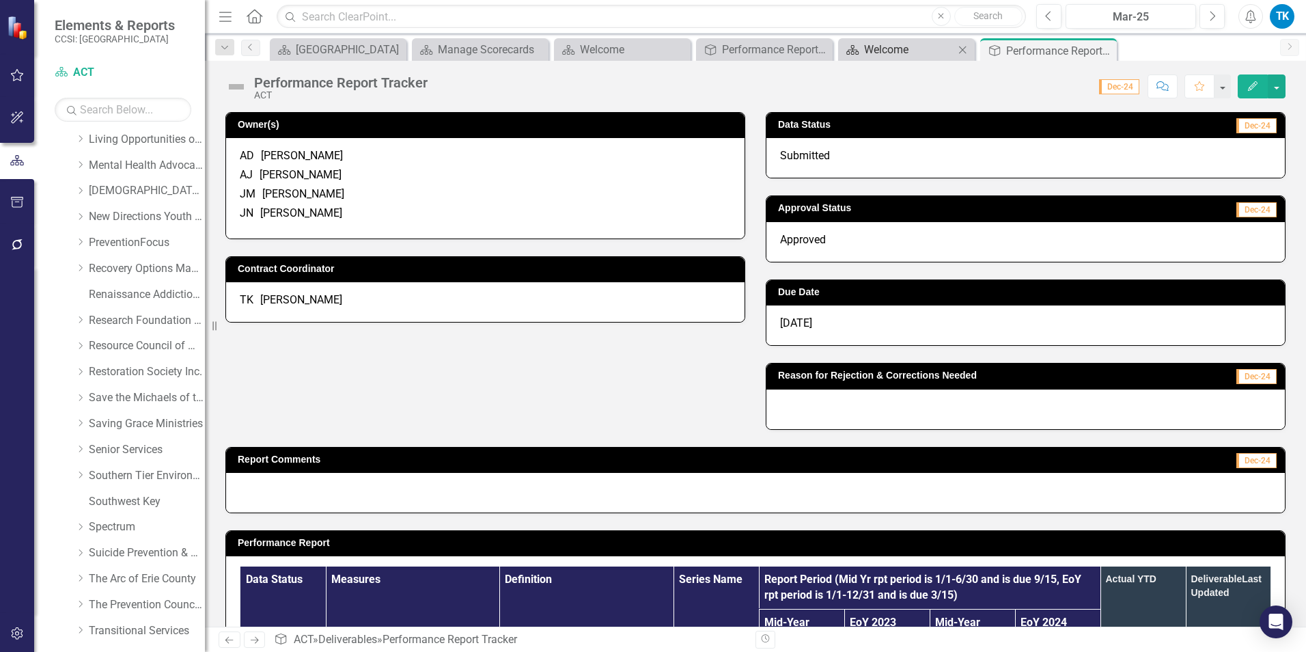
click at [866, 49] on div "Welcome" at bounding box center [909, 49] width 90 height 17
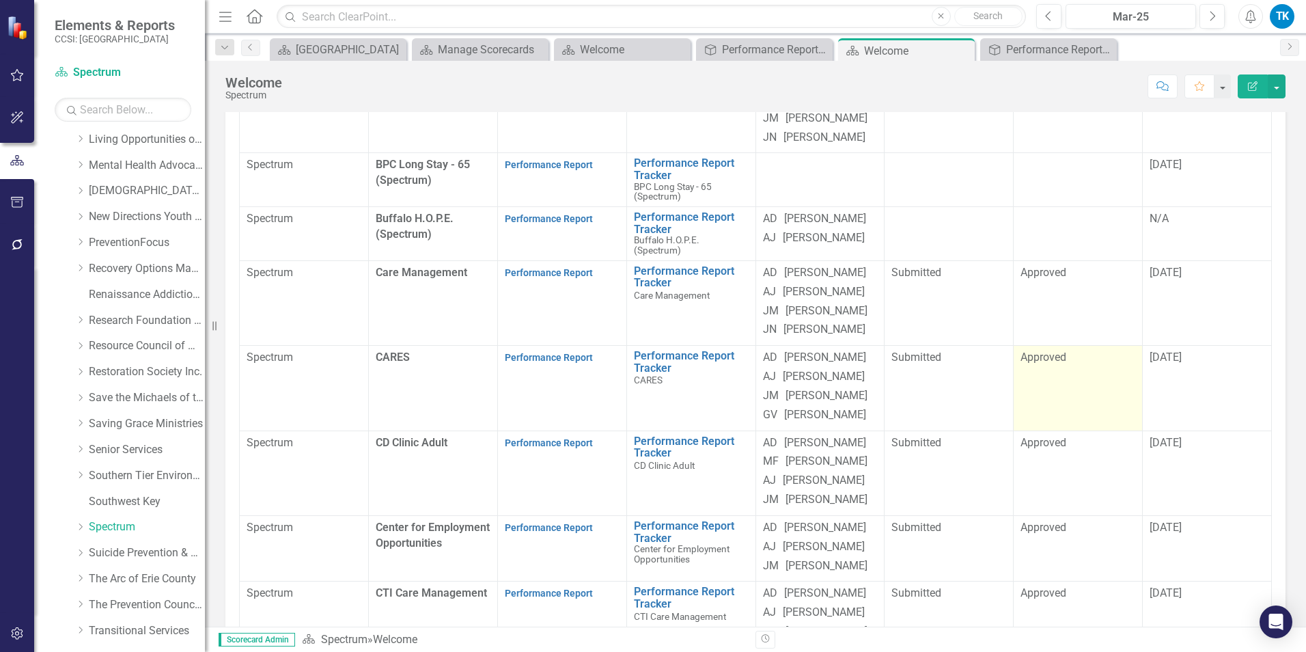
scroll to position [273, 0]
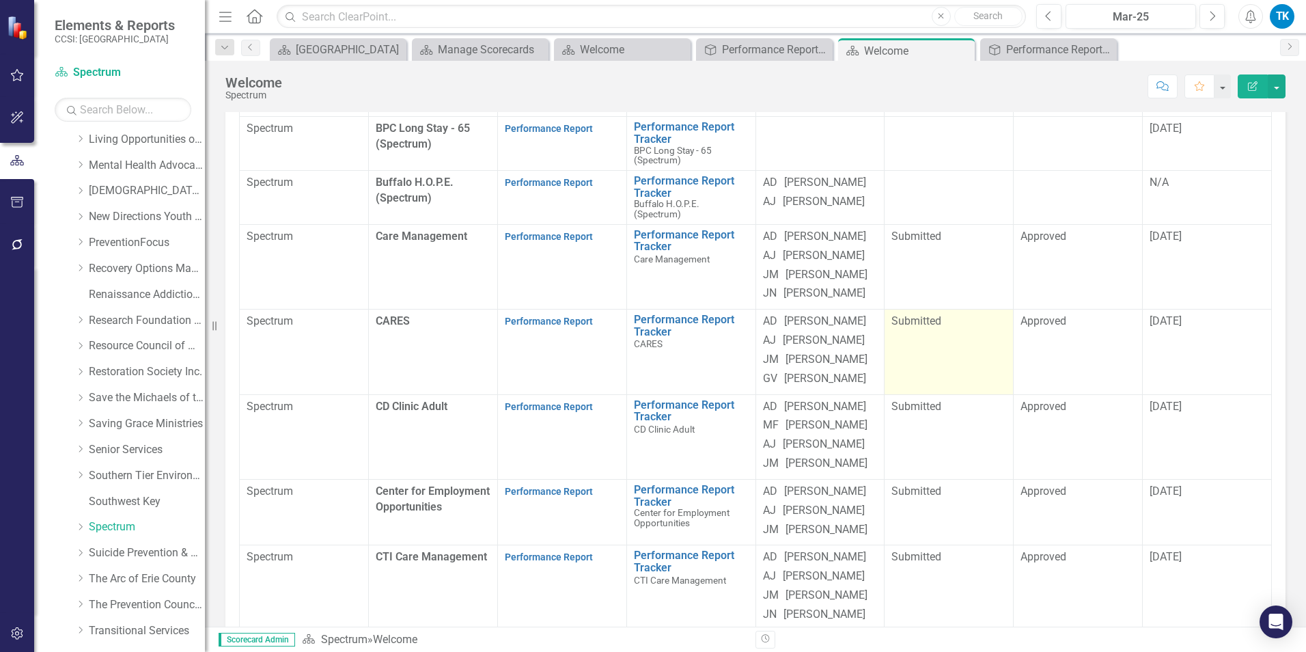
drag, startPoint x: 674, startPoint y: 484, endPoint x: 977, endPoint y: 413, distance: 311.4
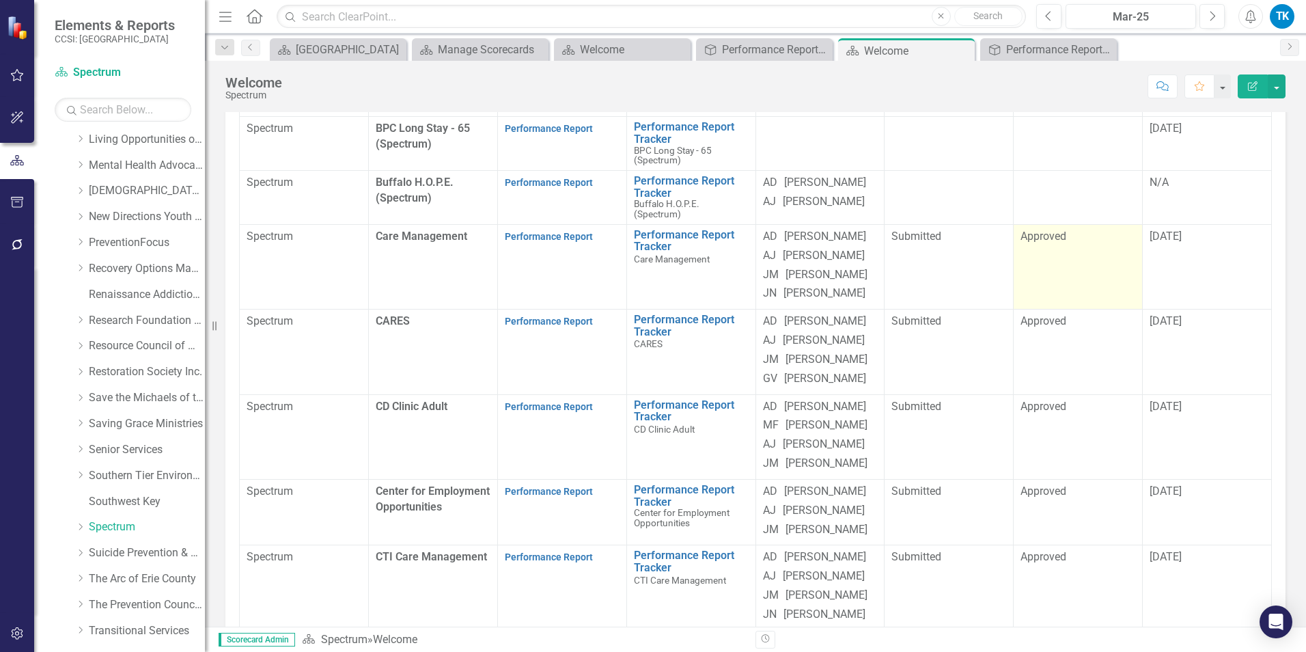
scroll to position [0, 0]
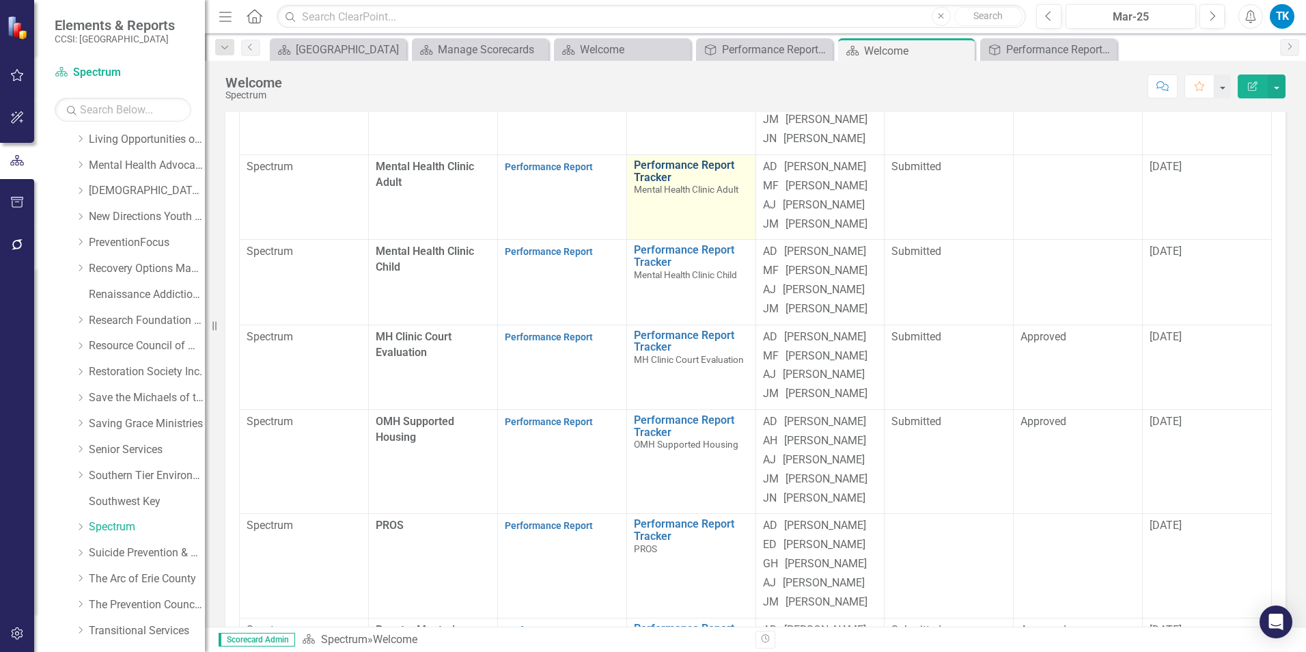
click at [682, 183] on link "Performance Report Tracker" at bounding box center [691, 171] width 115 height 24
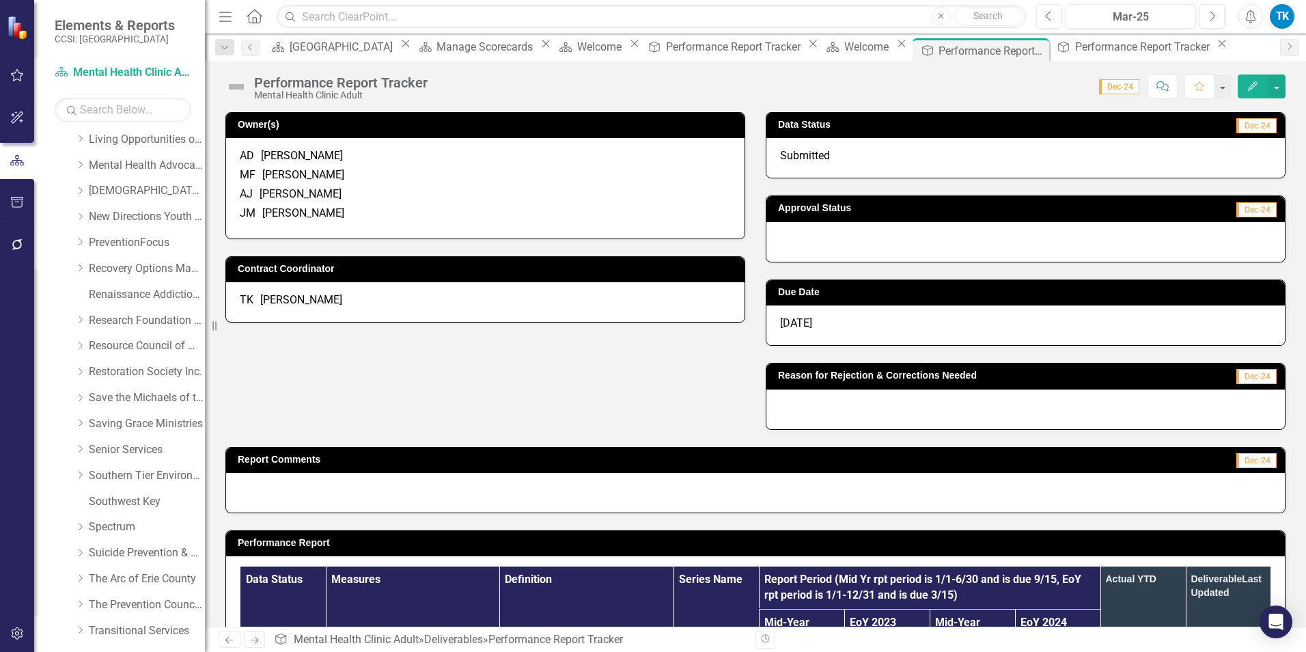
click at [827, 242] on div at bounding box center [1025, 242] width 519 height 40
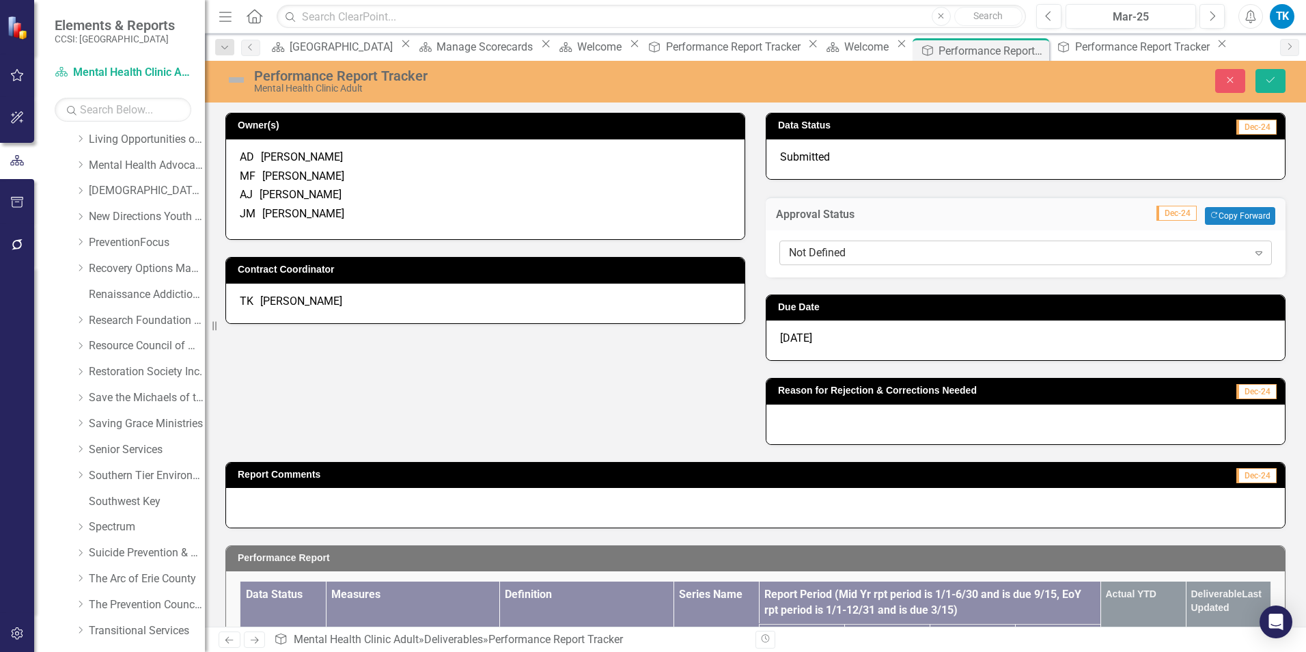
click at [829, 254] on div "Not Defined" at bounding box center [1018, 253] width 459 height 16
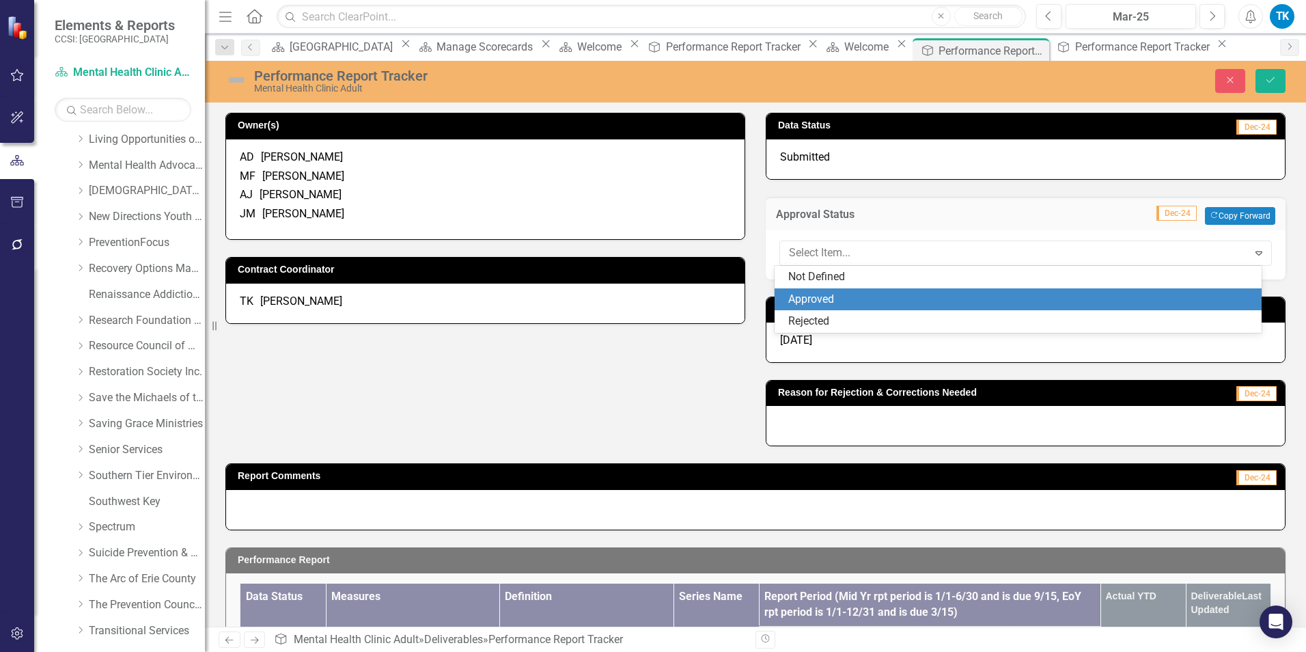
click at [836, 299] on div "Approved" at bounding box center [1021, 300] width 466 height 16
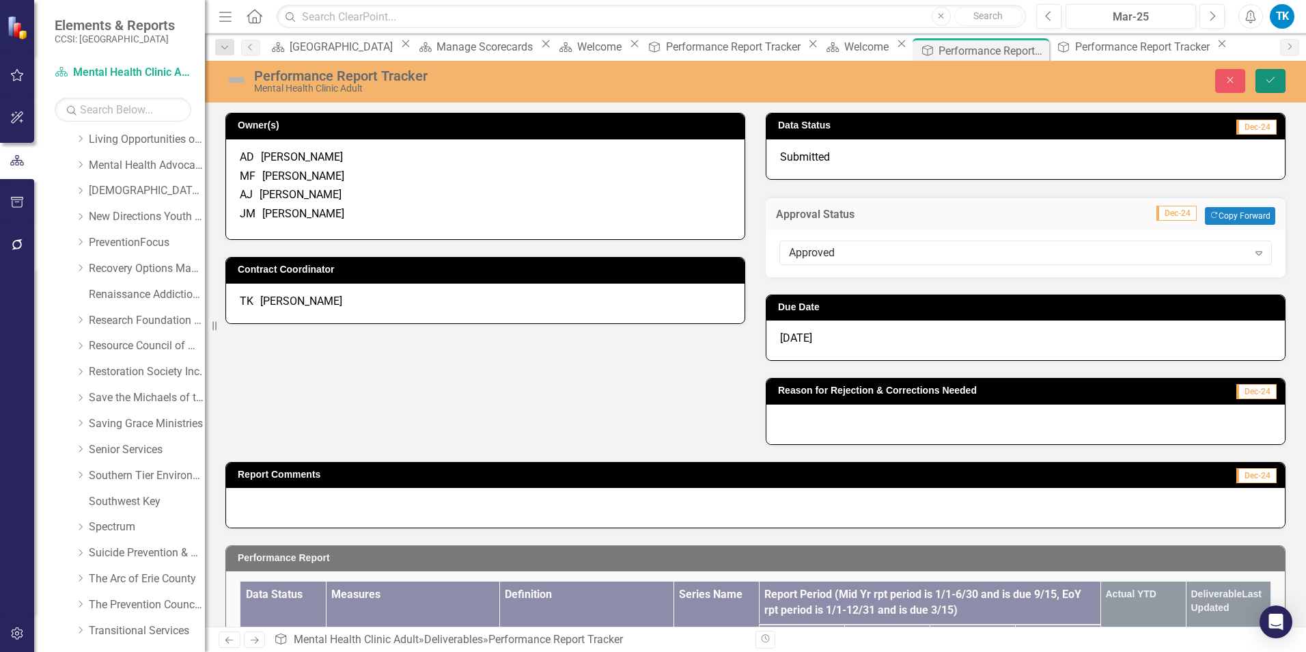
click at [978, 79] on icon "Save" at bounding box center [1271, 80] width 12 height 10
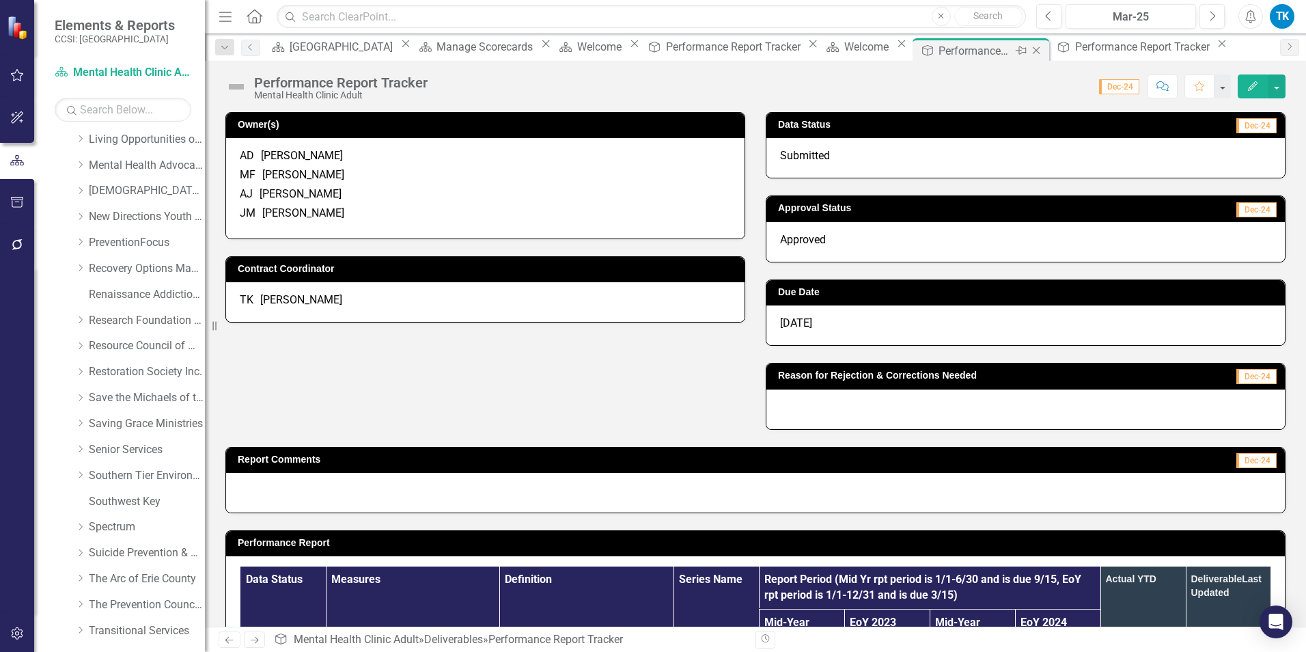
click at [978, 51] on icon "Close" at bounding box center [1037, 50] width 14 height 11
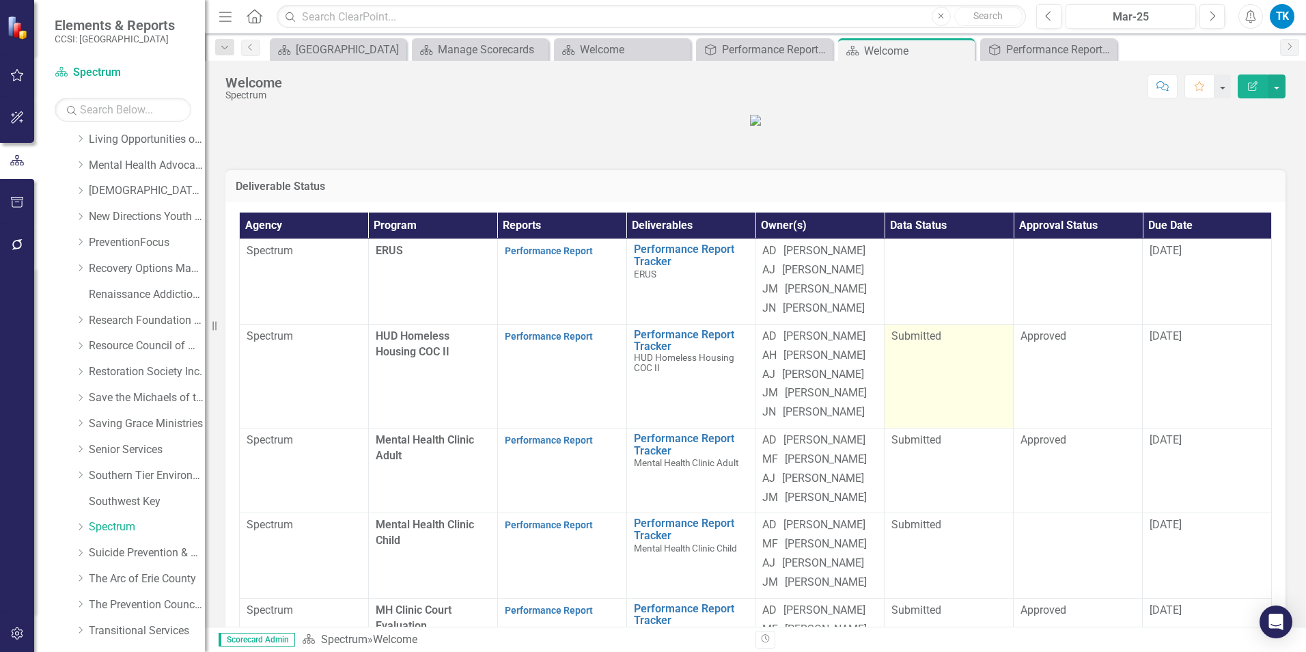
scroll to position [68, 0]
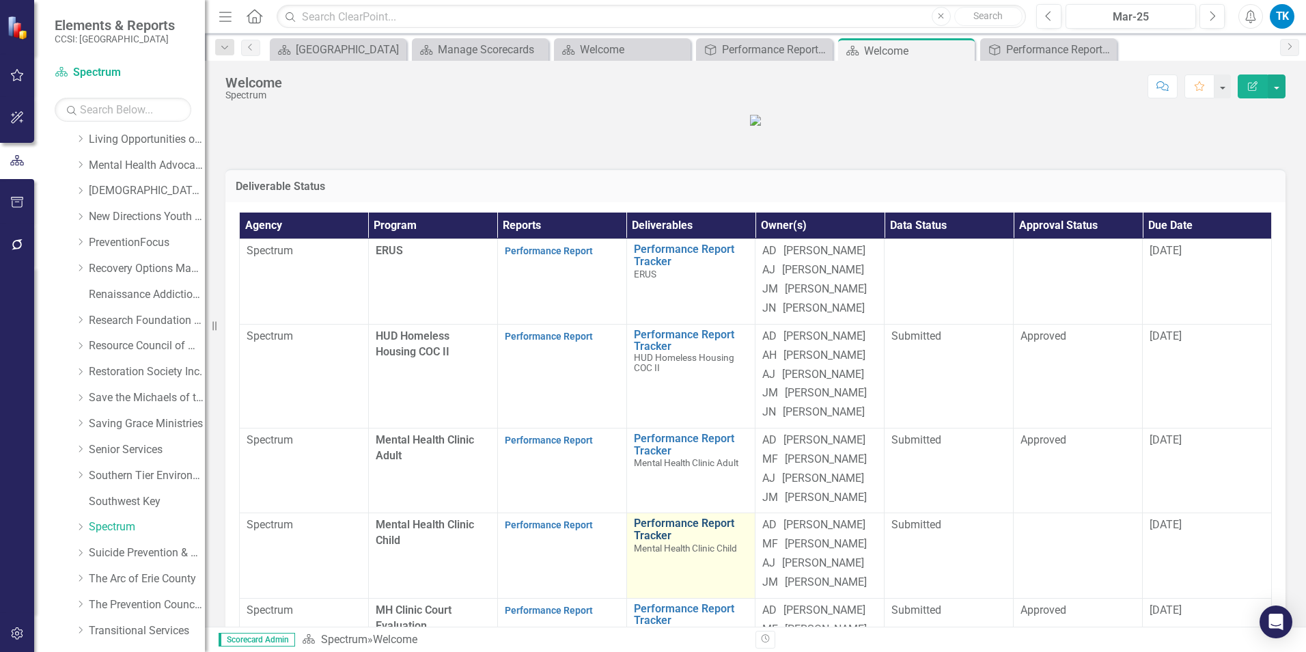
click at [664, 528] on link "Performance Report Tracker" at bounding box center [691, 529] width 115 height 24
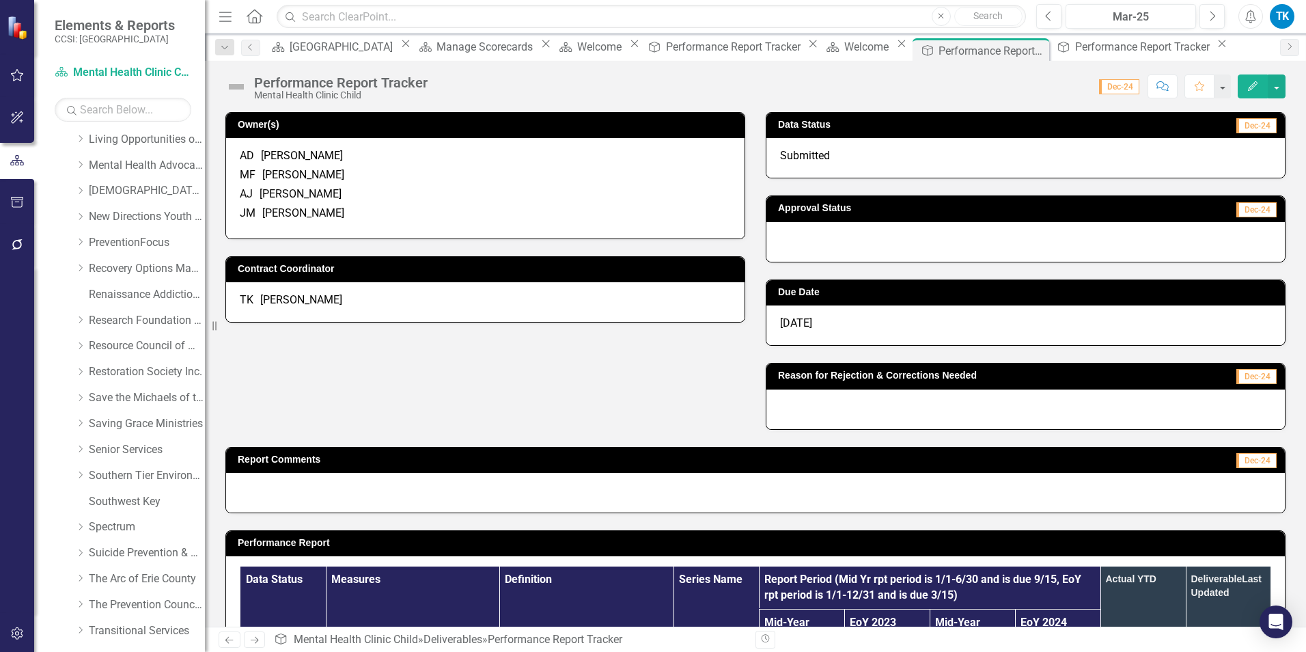
click at [811, 246] on div at bounding box center [1025, 242] width 519 height 40
click at [807, 247] on div at bounding box center [1025, 242] width 519 height 40
click at [805, 247] on div at bounding box center [1025, 242] width 519 height 40
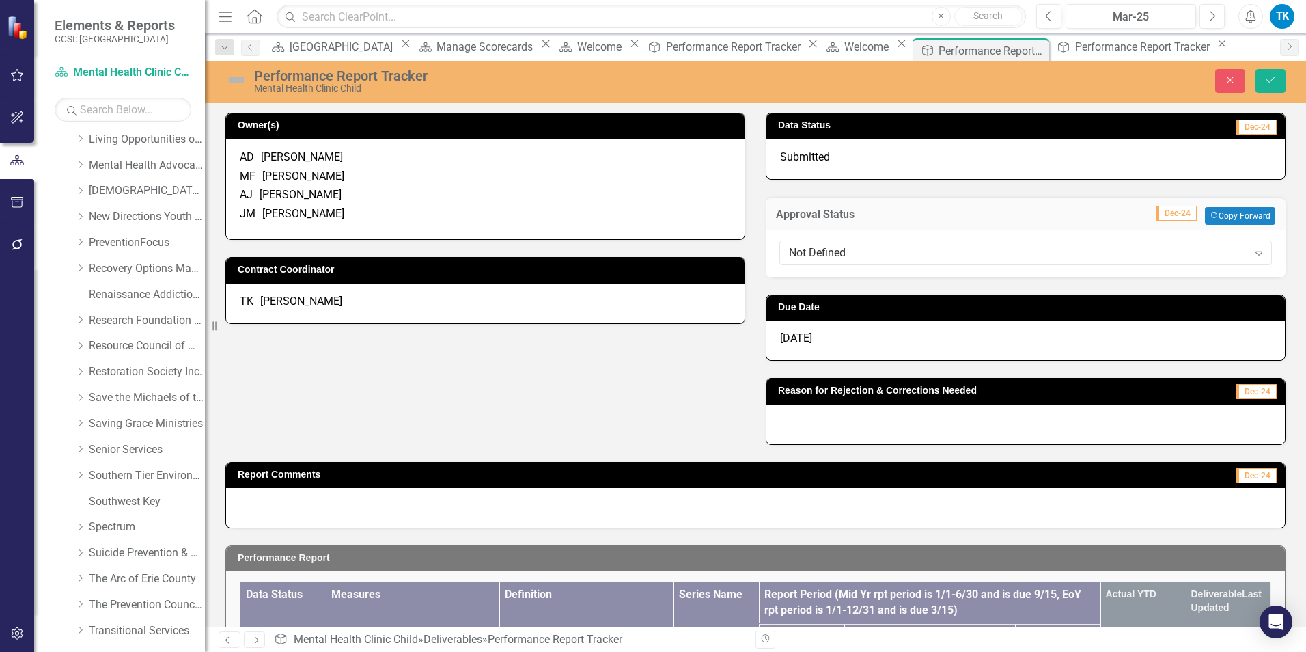
click at [805, 247] on div "Not Defined" at bounding box center [1018, 253] width 459 height 16
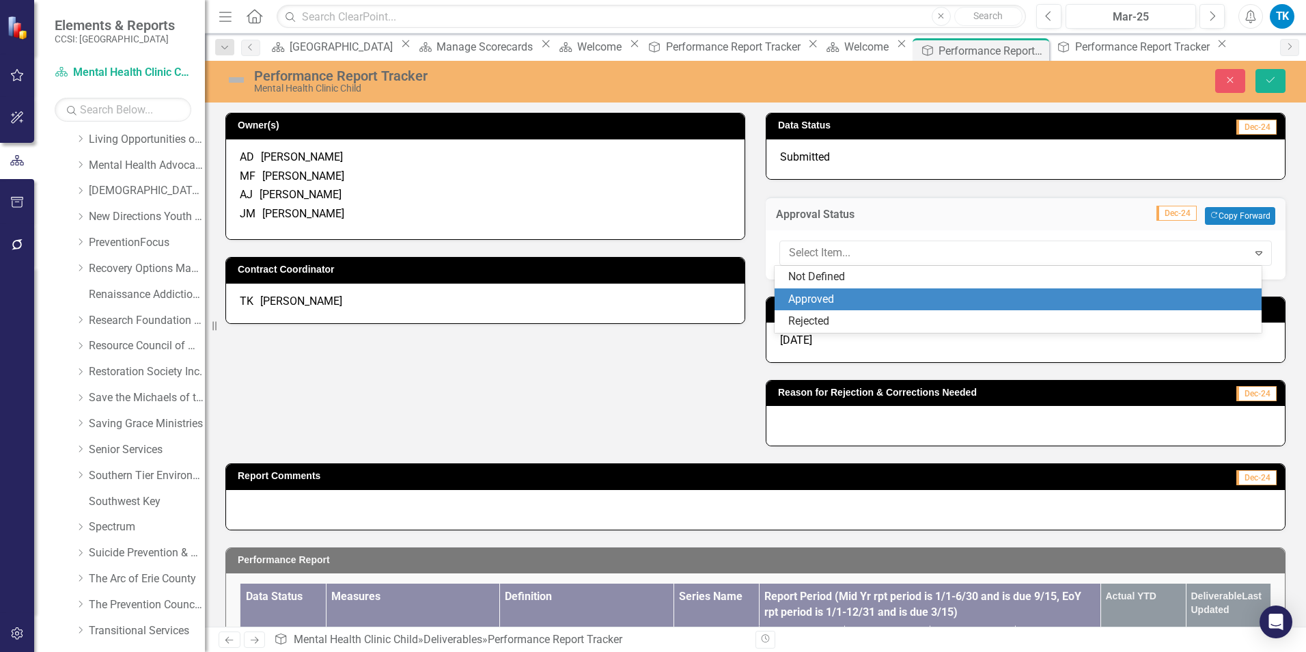
click at [851, 290] on div "Approved" at bounding box center [1019, 299] width 488 height 23
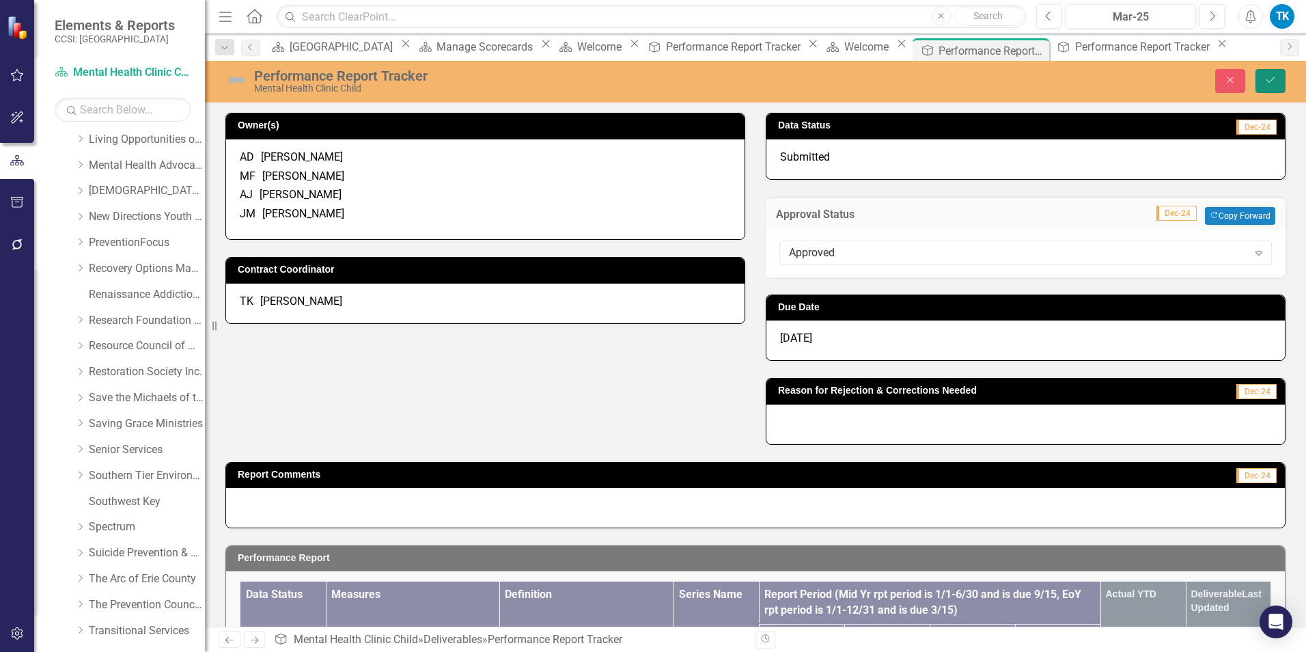
click at [978, 83] on button "Save" at bounding box center [1271, 81] width 30 height 24
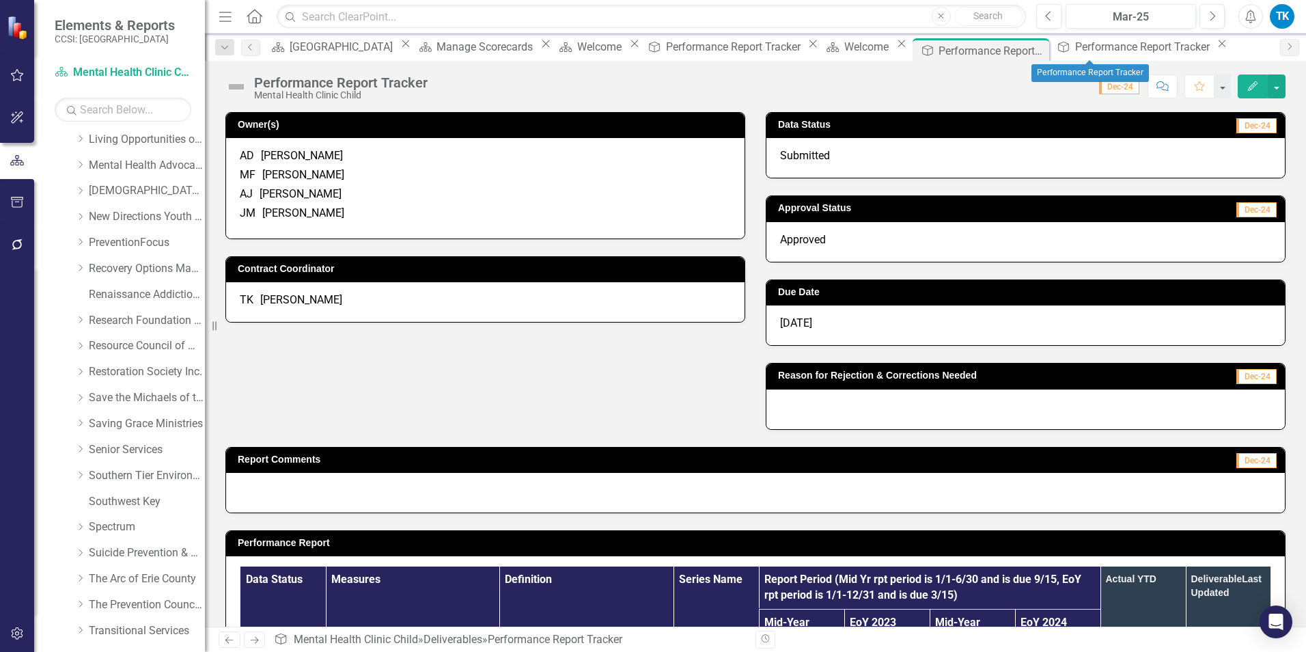
click at [978, 47] on icon "Close" at bounding box center [1222, 43] width 14 height 11
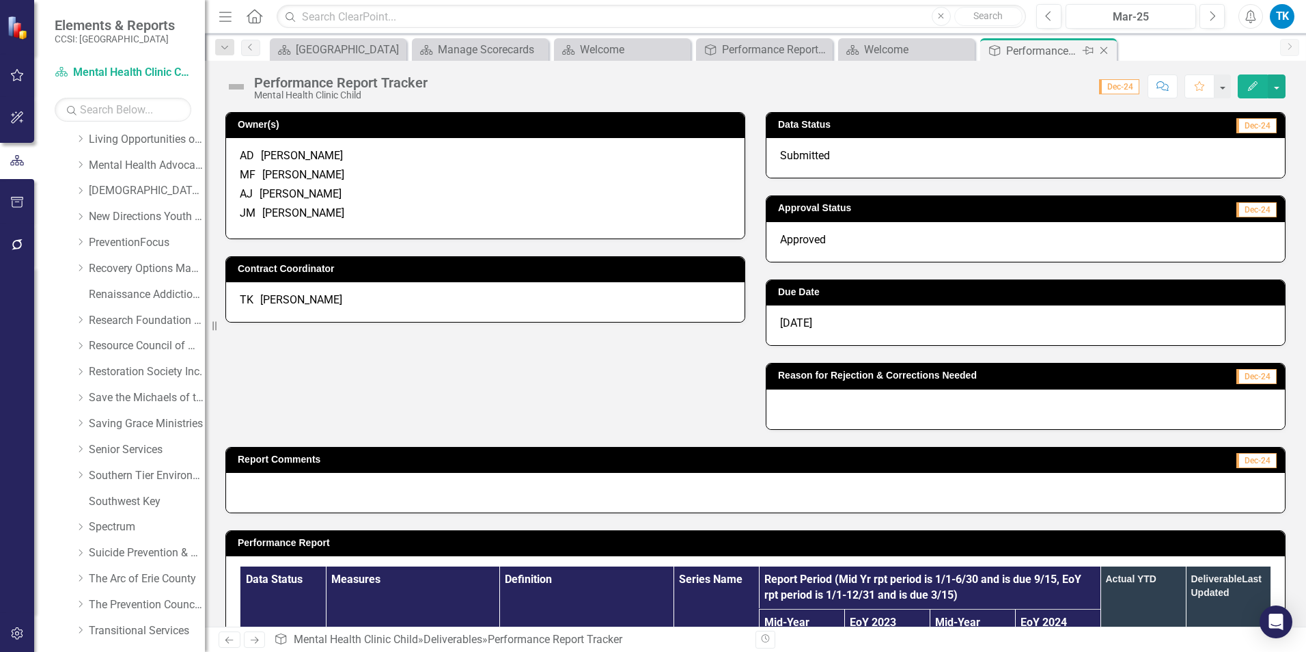
click at [978, 49] on icon "Close" at bounding box center [1104, 50] width 14 height 11
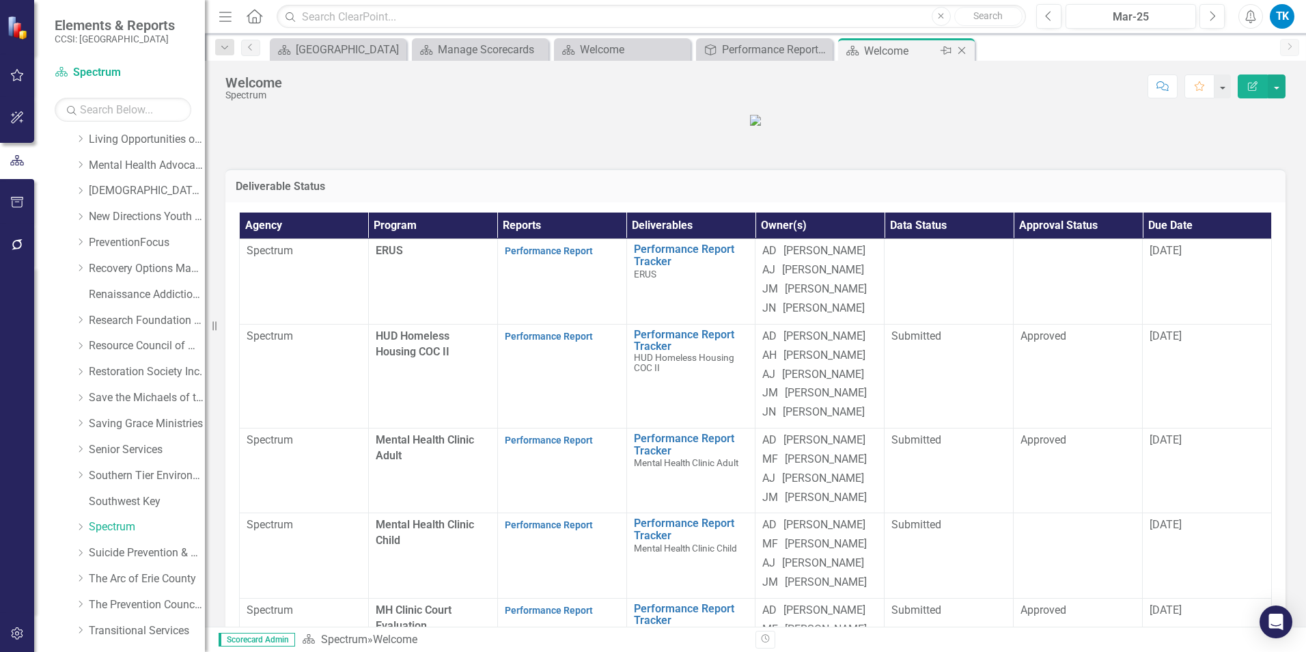
click at [963, 49] on icon "Close" at bounding box center [962, 50] width 14 height 11
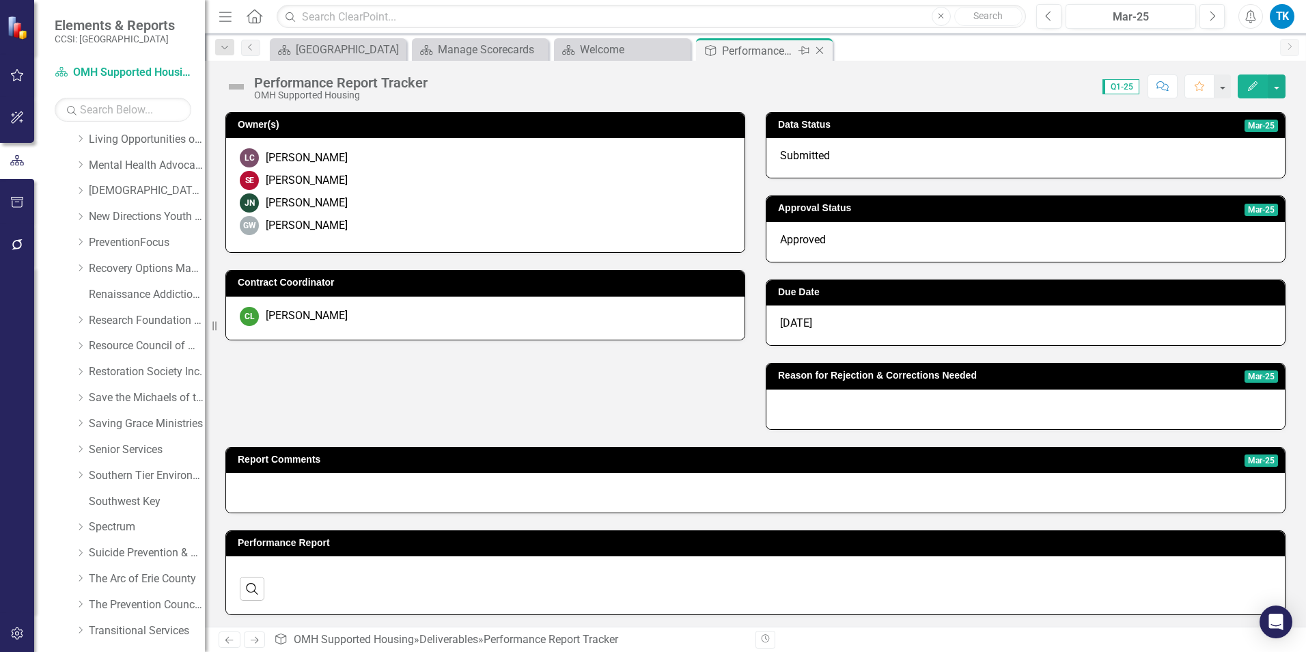
click at [822, 49] on icon "Close" at bounding box center [820, 50] width 14 height 11
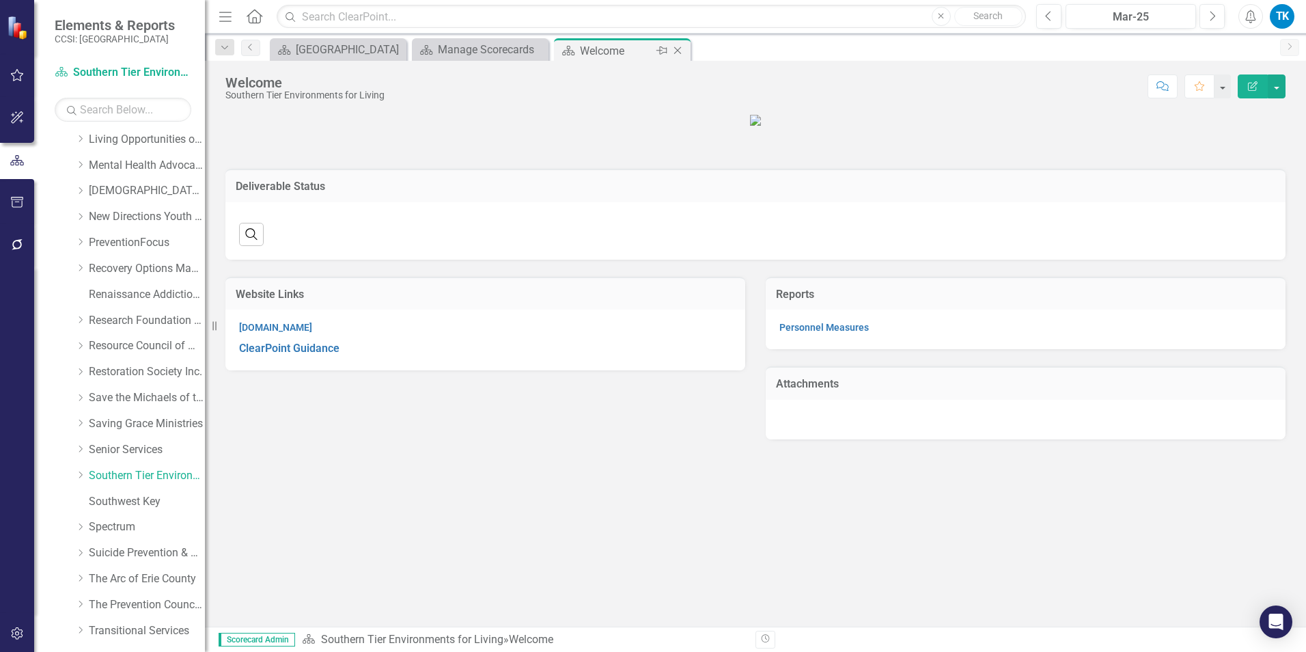
click at [674, 51] on icon "Close" at bounding box center [678, 50] width 14 height 11
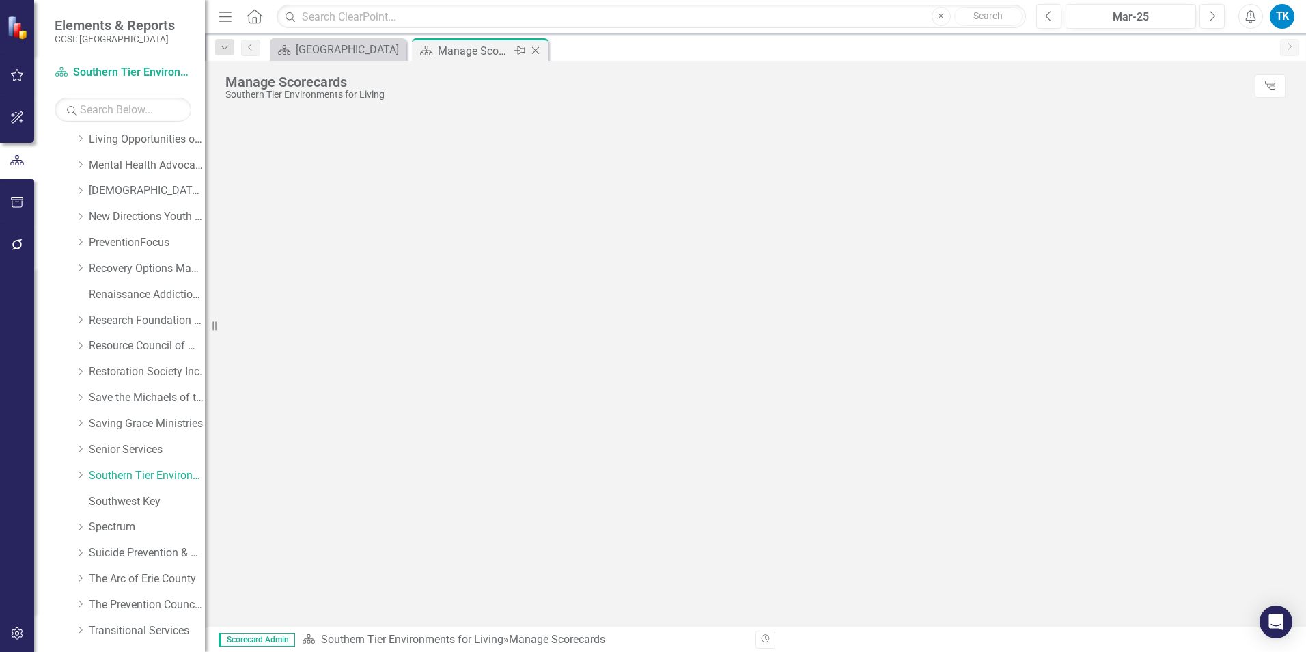
click at [538, 51] on icon "Close" at bounding box center [536, 50] width 14 height 11
